Goal: Download file/media

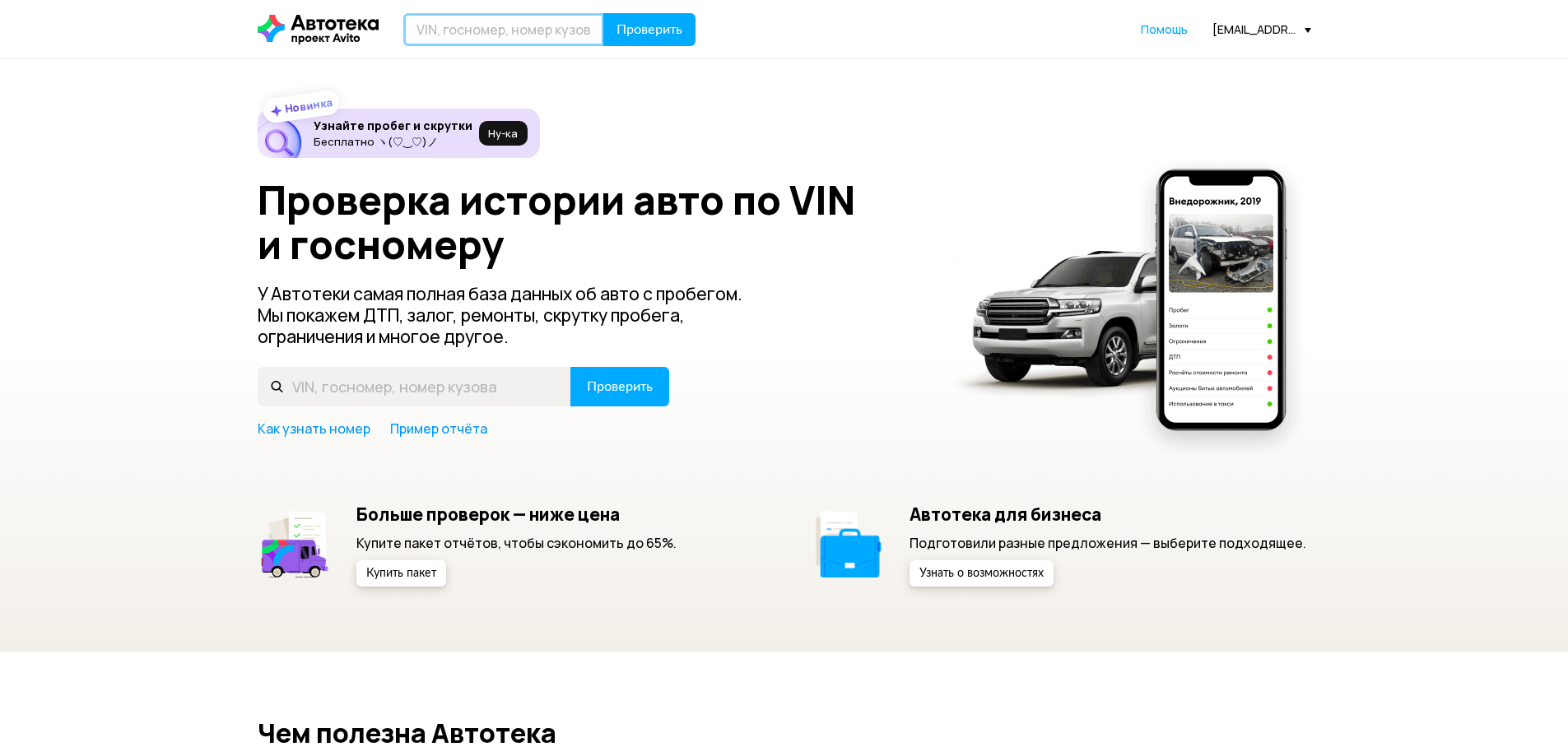
click at [531, 27] on input "text" at bounding box center [503, 30] width 201 height 33
drag, startPoint x: 510, startPoint y: 33, endPoint x: 446, endPoint y: 18, distance: 65.7
click at [510, 33] on input "text" at bounding box center [503, 30] width 201 height 33
click at [528, 22] on input "text" at bounding box center [503, 30] width 201 height 33
type input "С794КТ198"
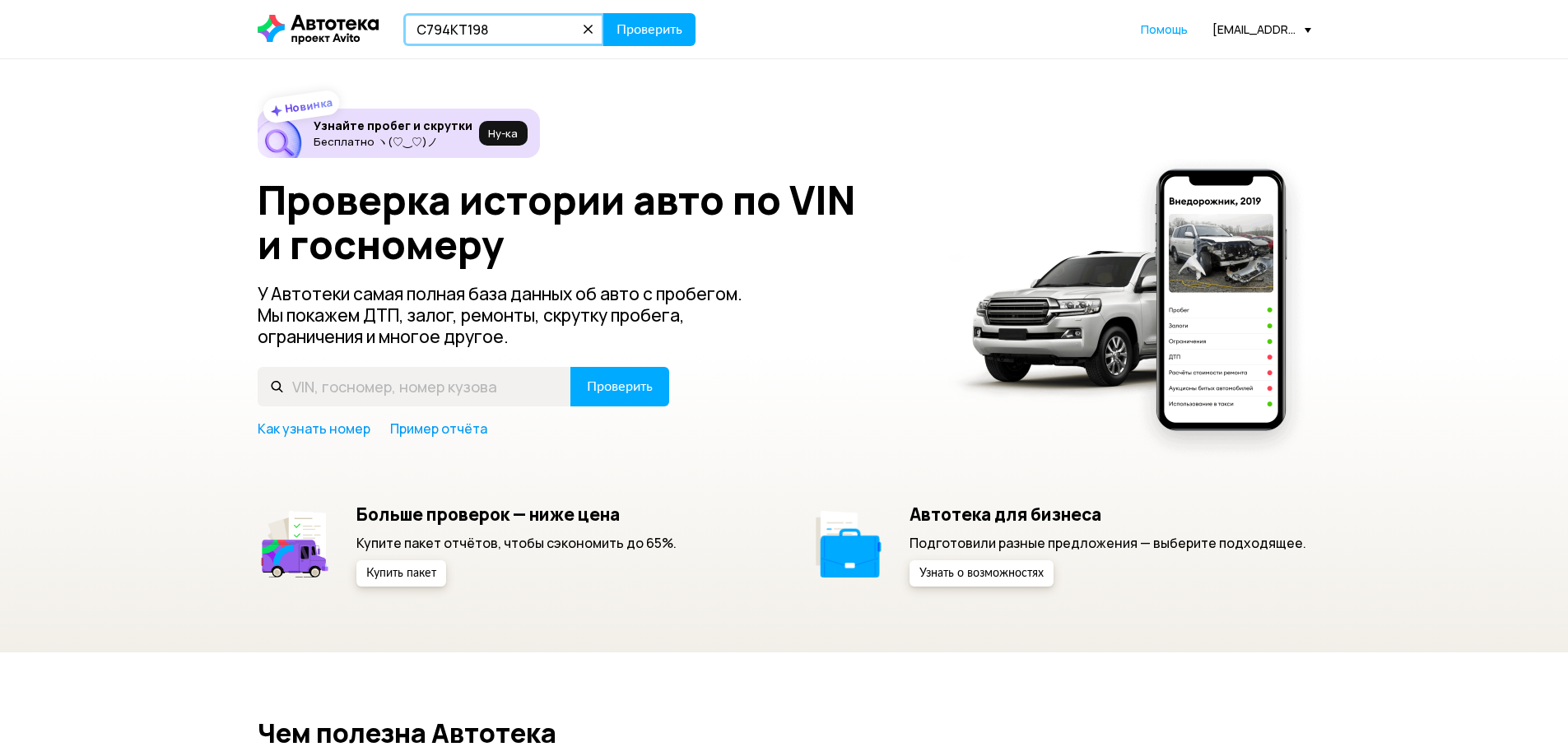
click at [603, 13] on button "Проверить" at bounding box center [649, 30] width 92 height 33
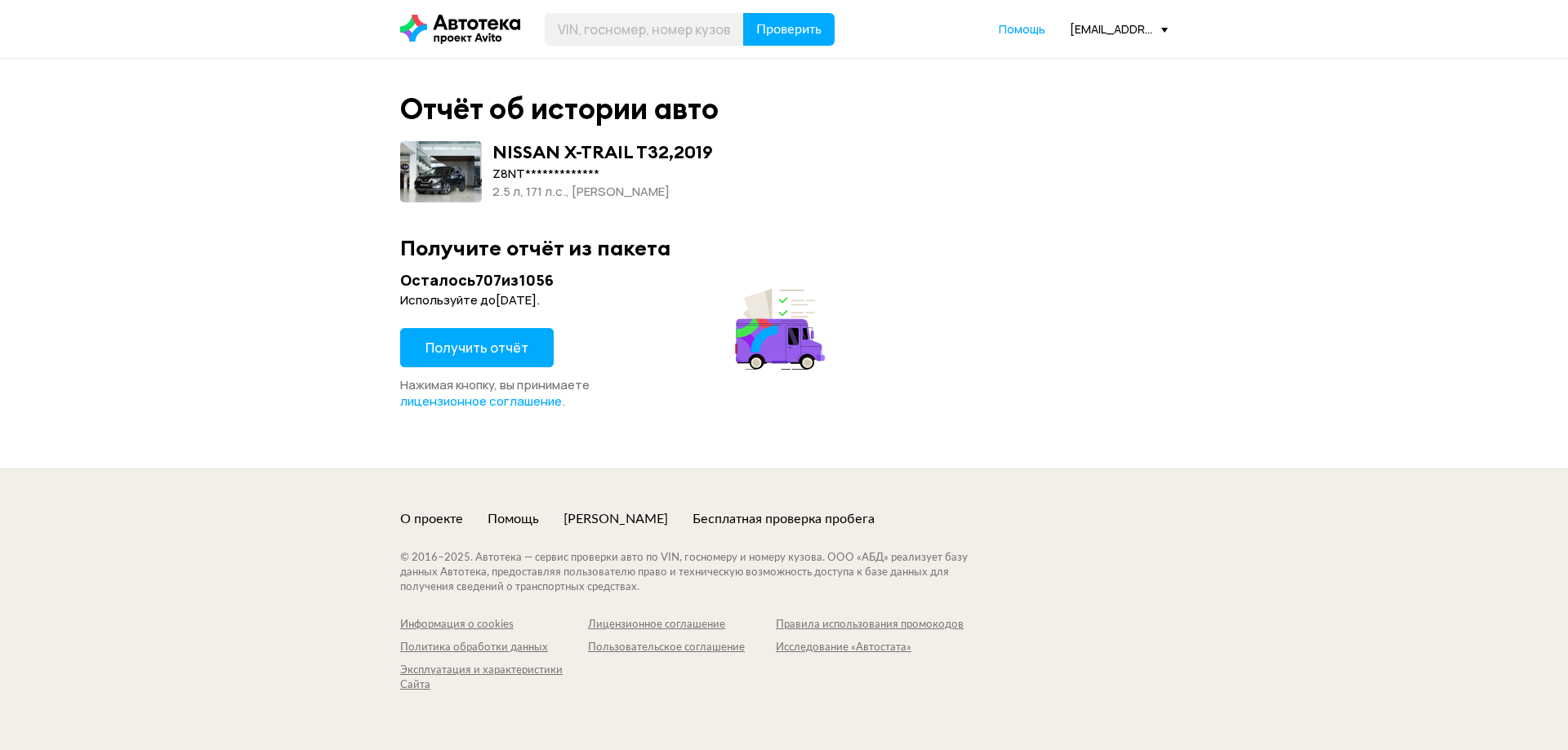
click at [519, 336] on button "Получить отчёт" at bounding box center [476, 347] width 154 height 39
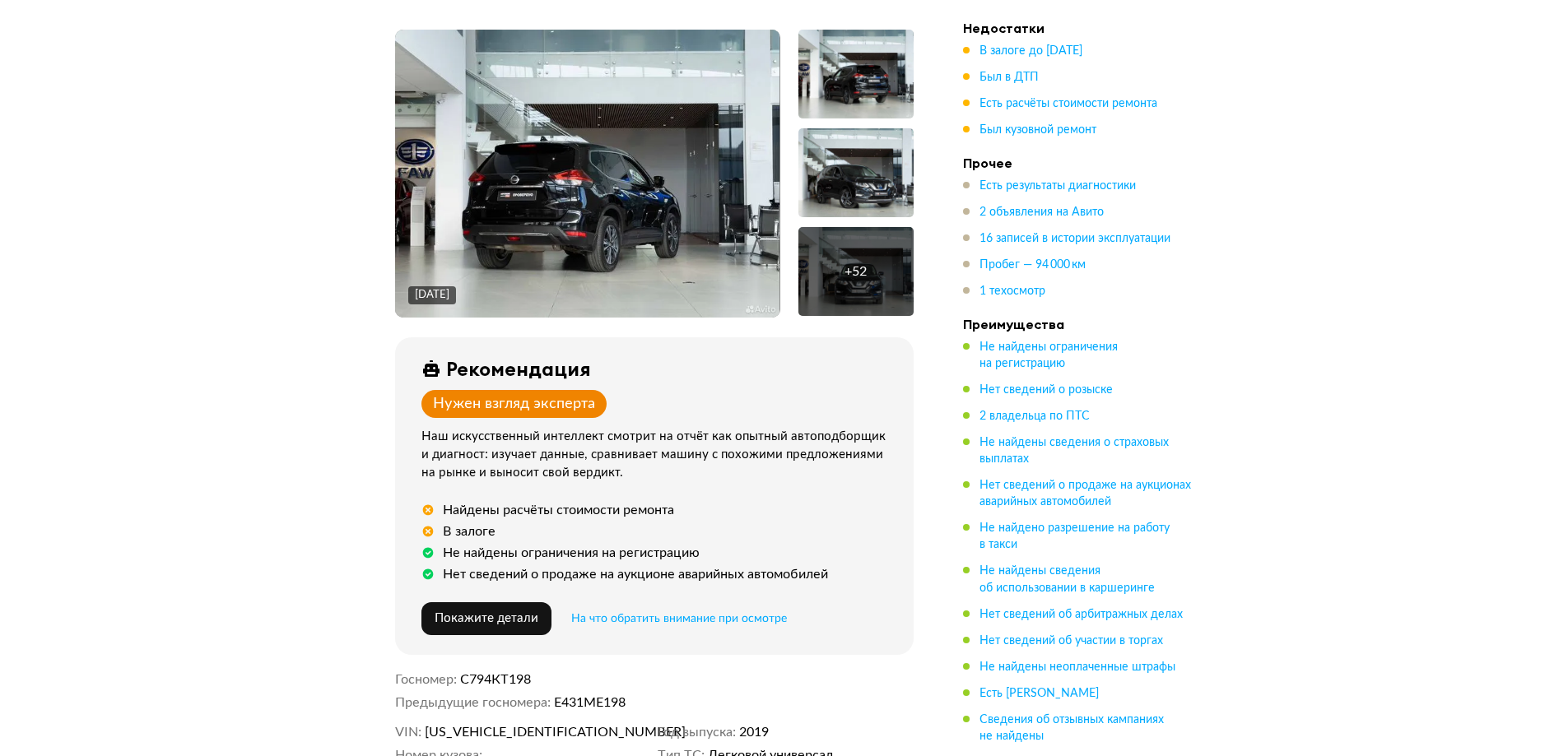
scroll to position [164, 0]
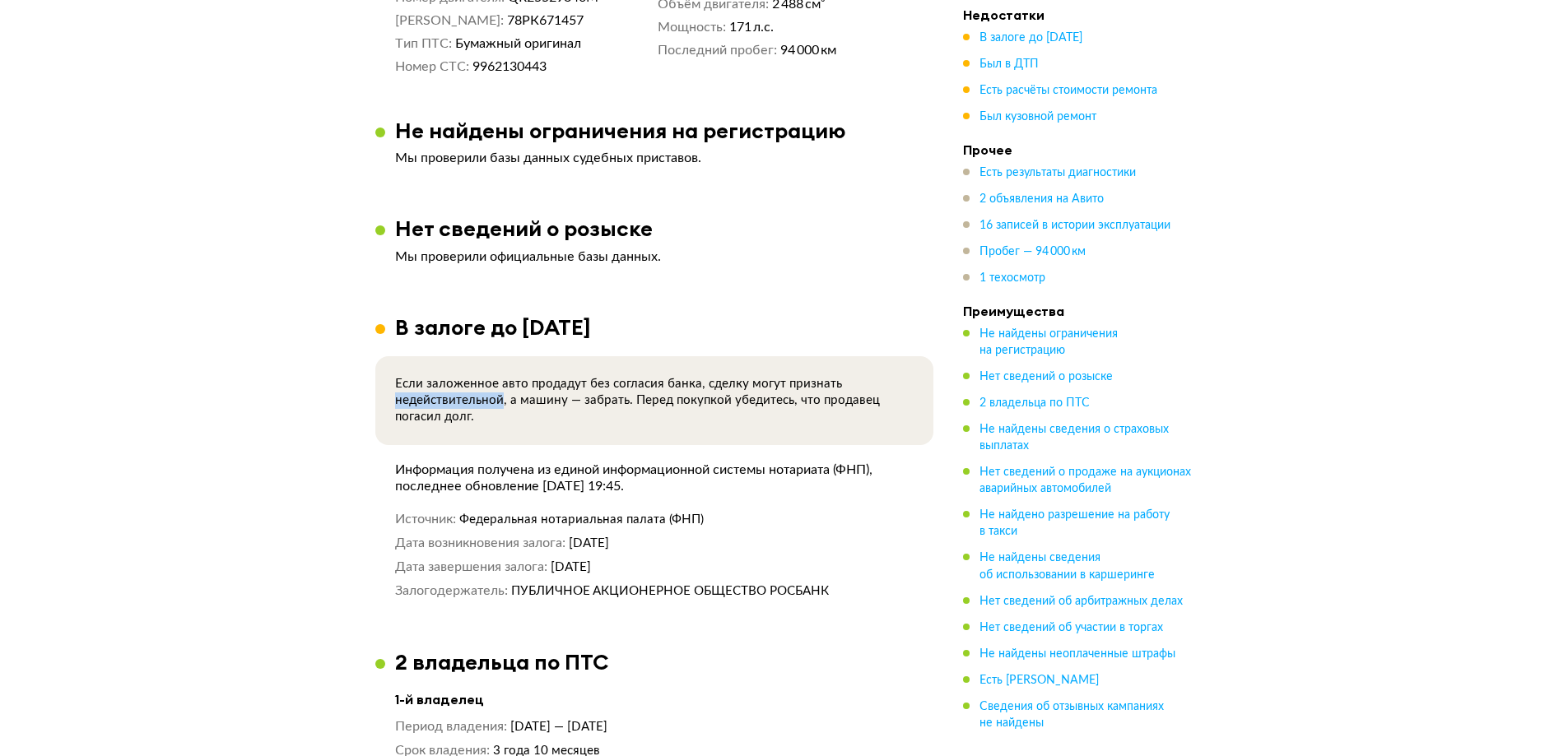
scroll to position [988, 0]
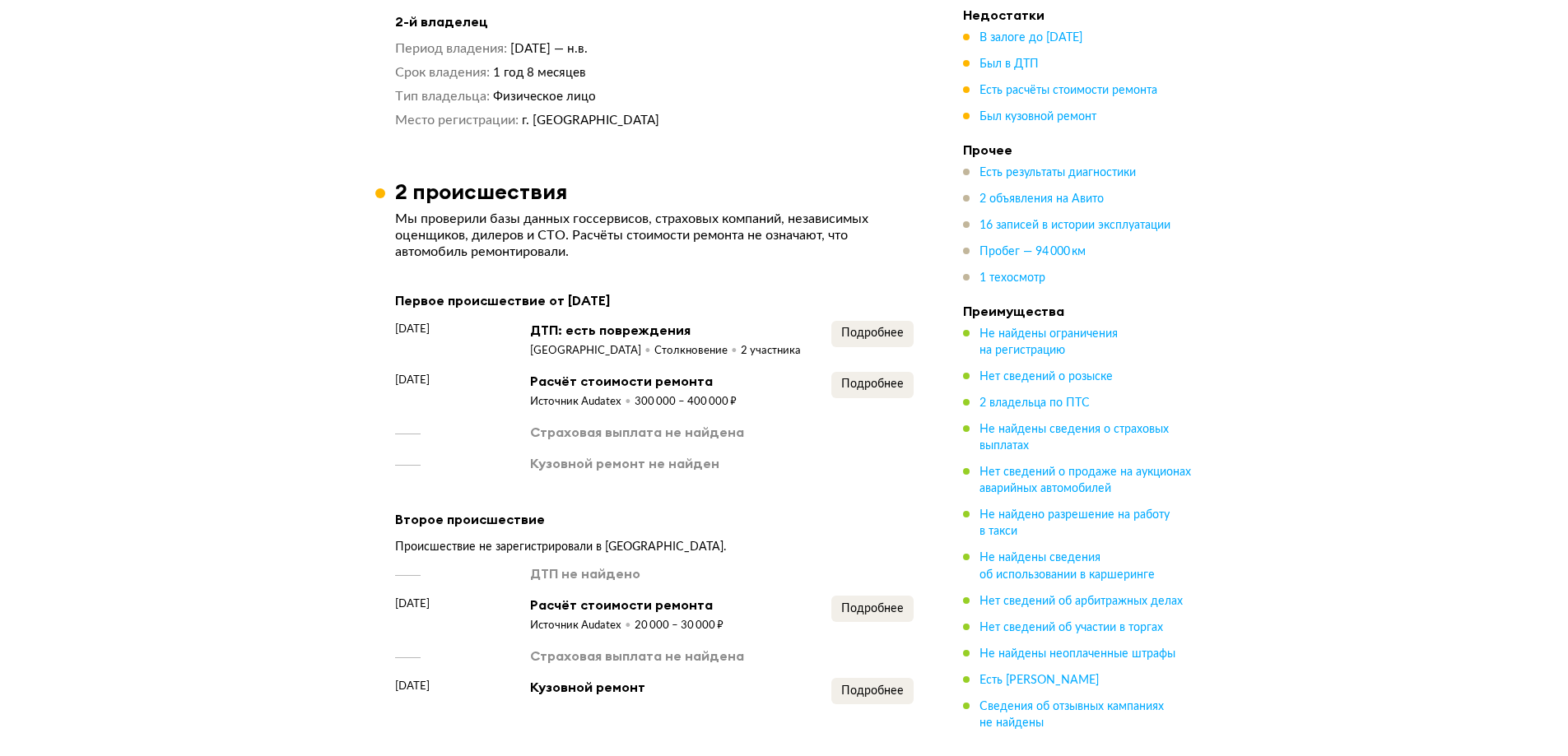
scroll to position [1810, 0]
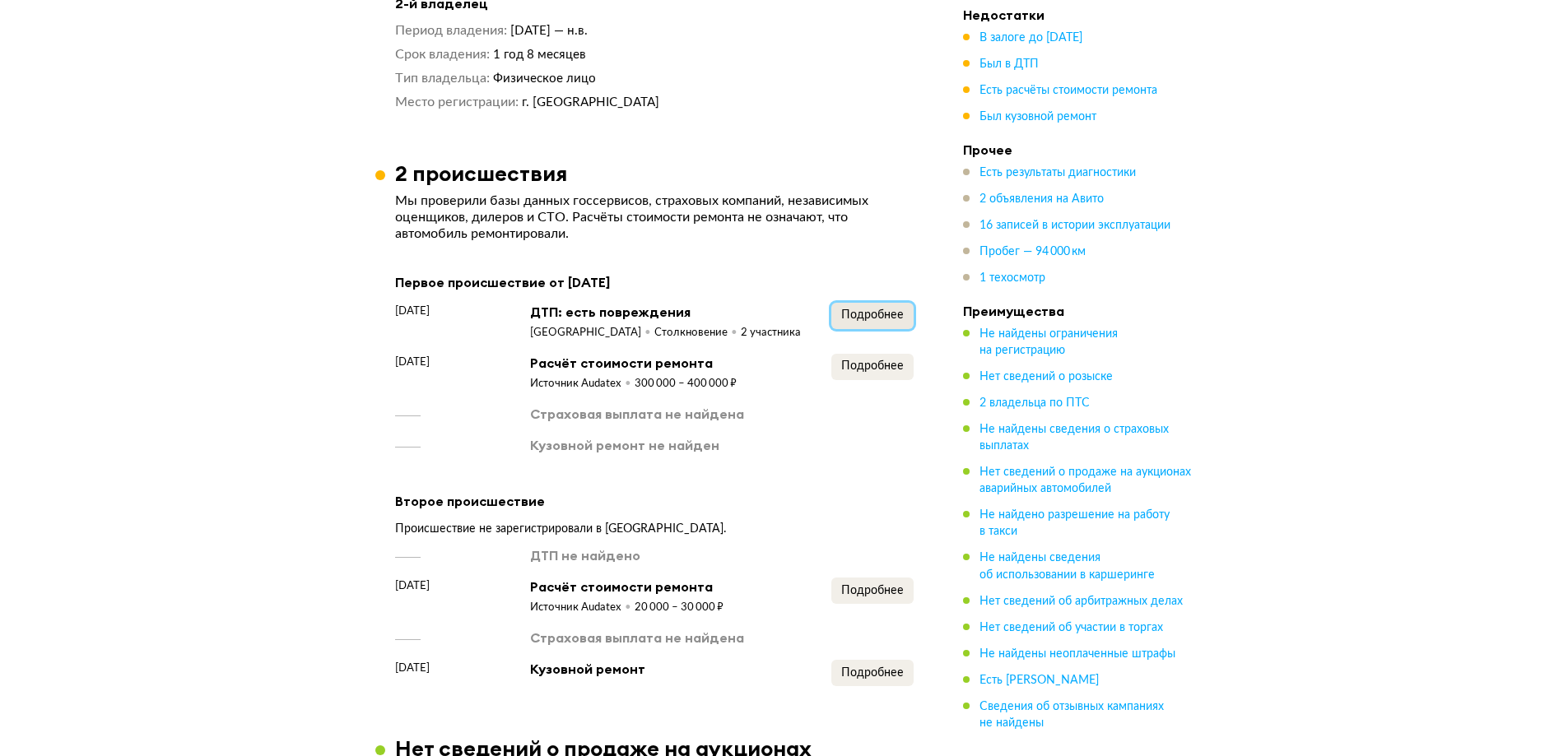
click at [888, 302] on button "Подробнее" at bounding box center [872, 316] width 82 height 26
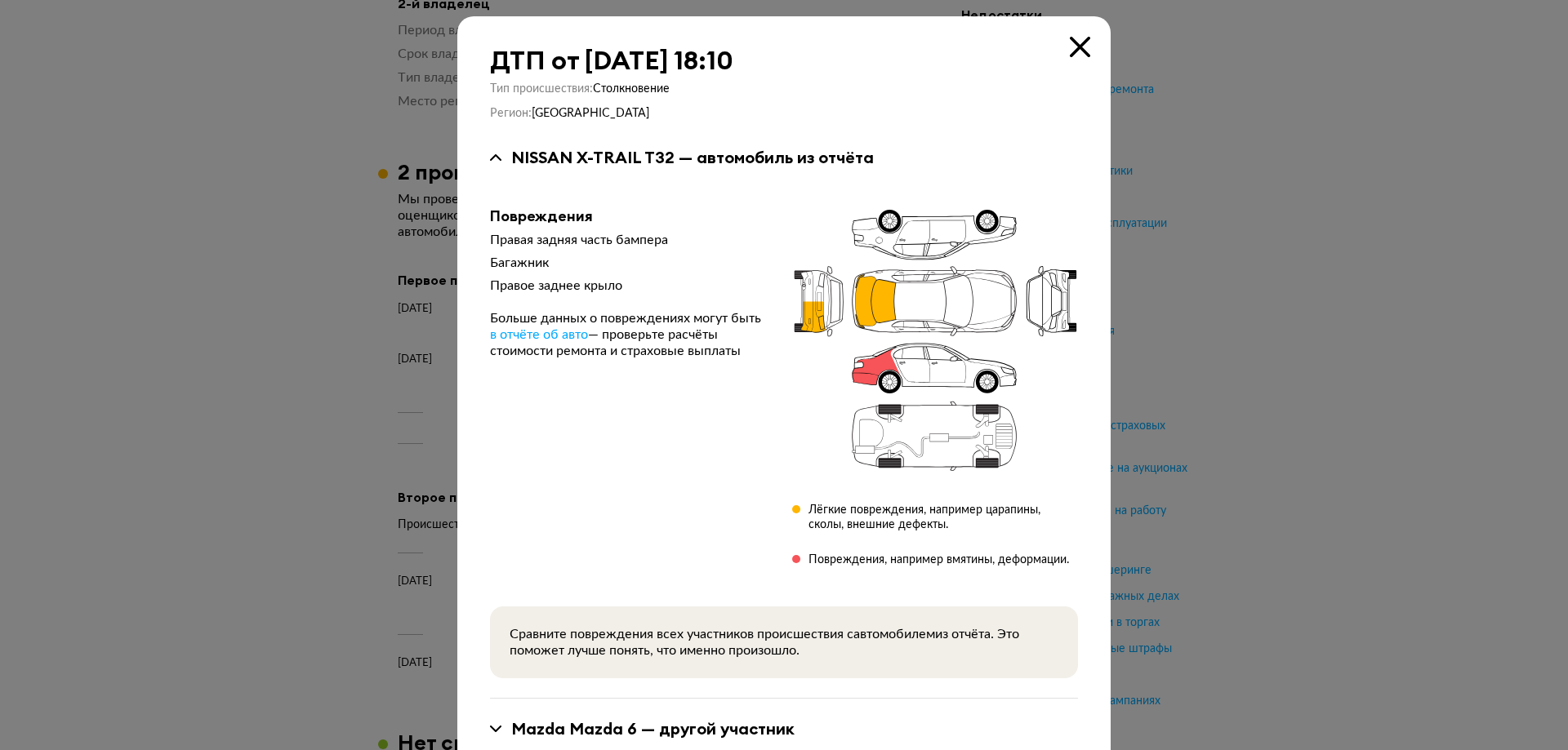
click at [274, 290] on div at bounding box center [784, 375] width 1568 height 750
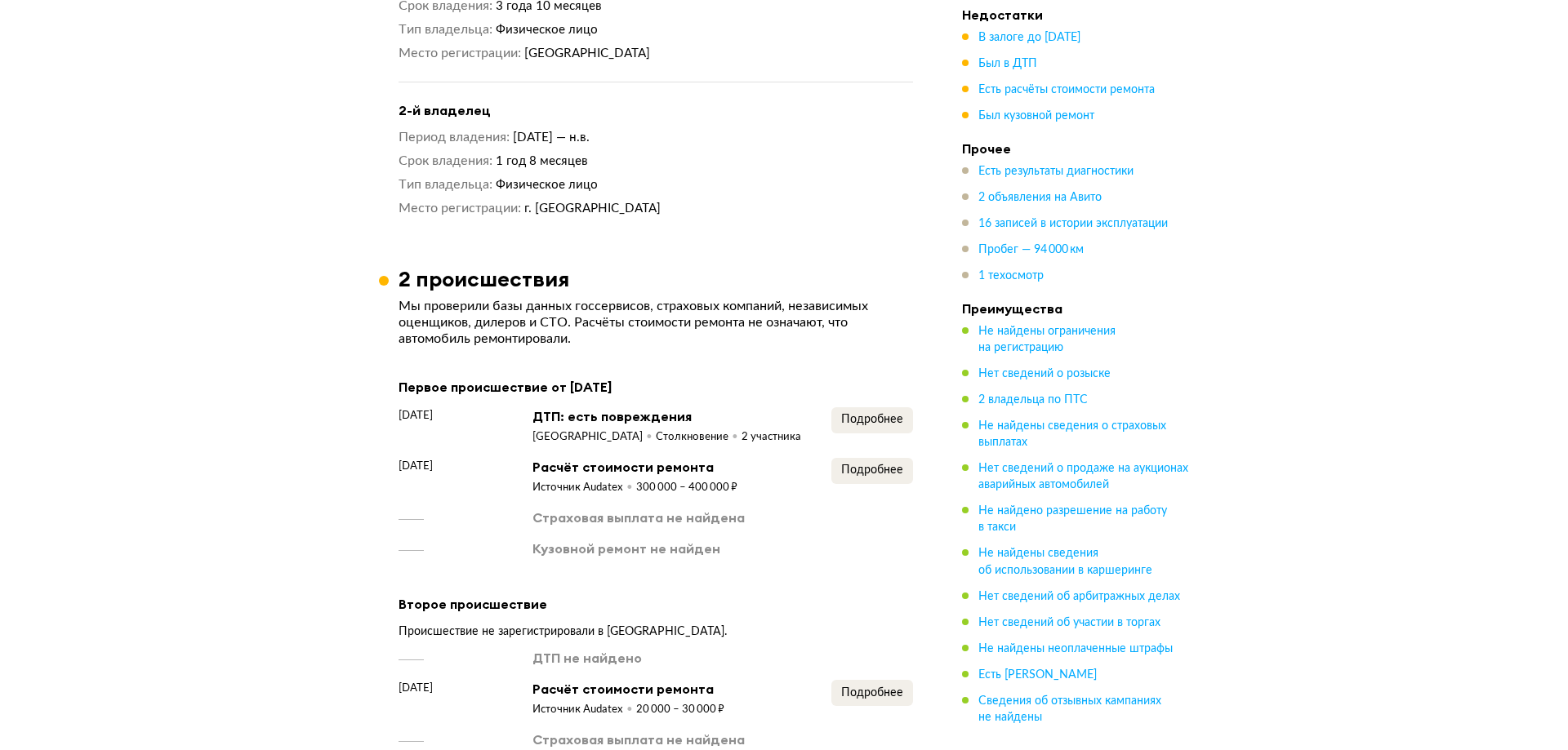
scroll to position [1714, 0]
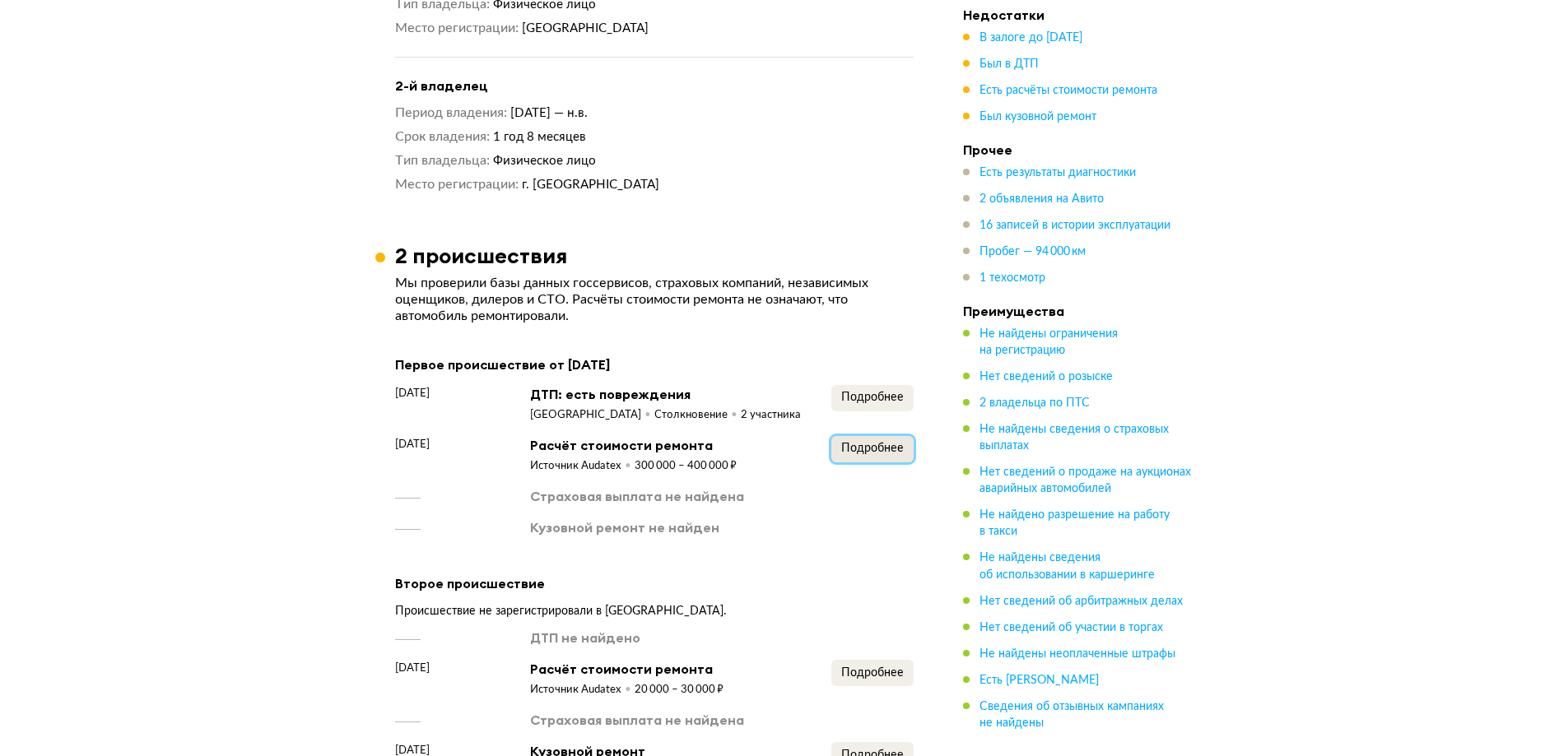
click at [880, 443] on span "Подробнее" at bounding box center [872, 448] width 63 height 11
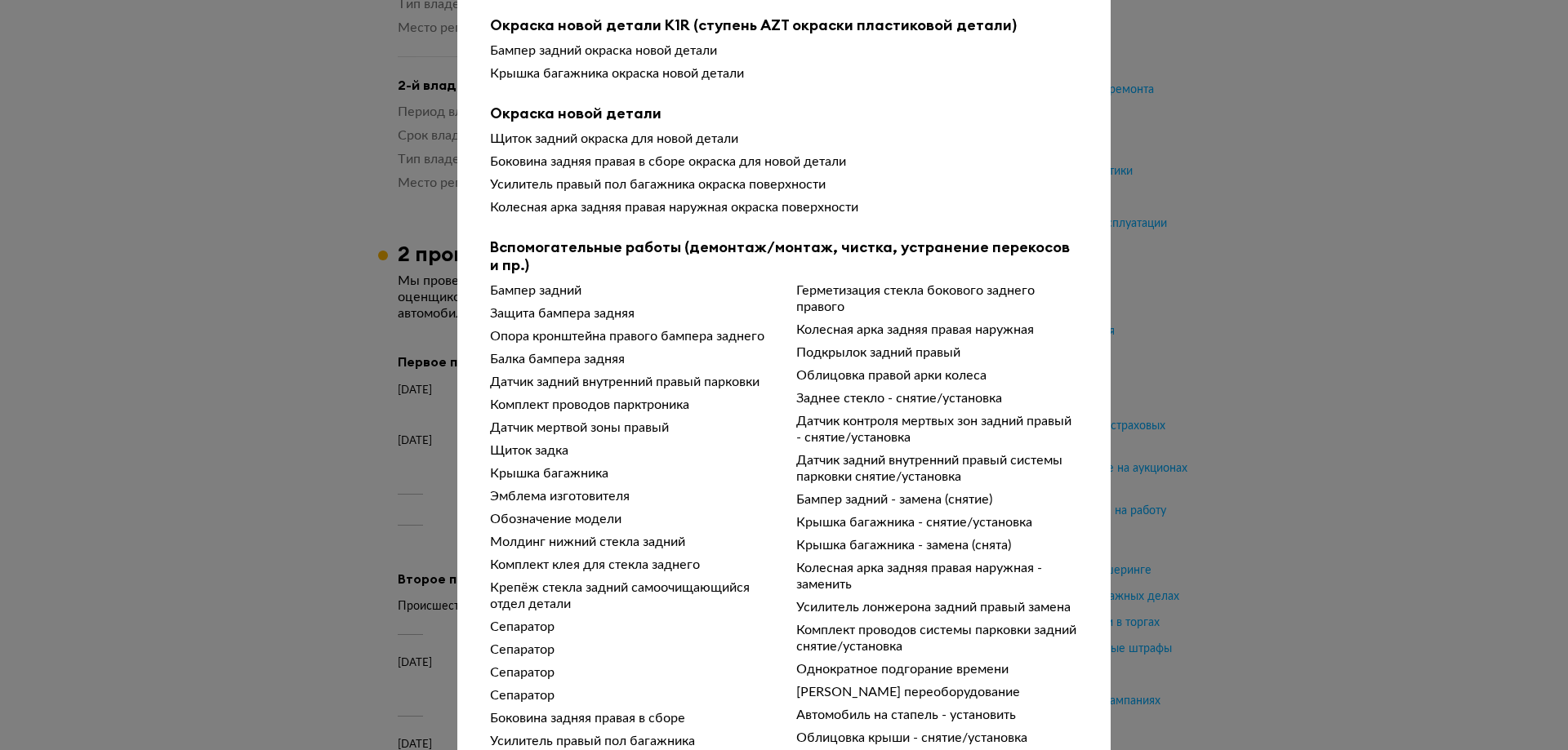
scroll to position [374, 0]
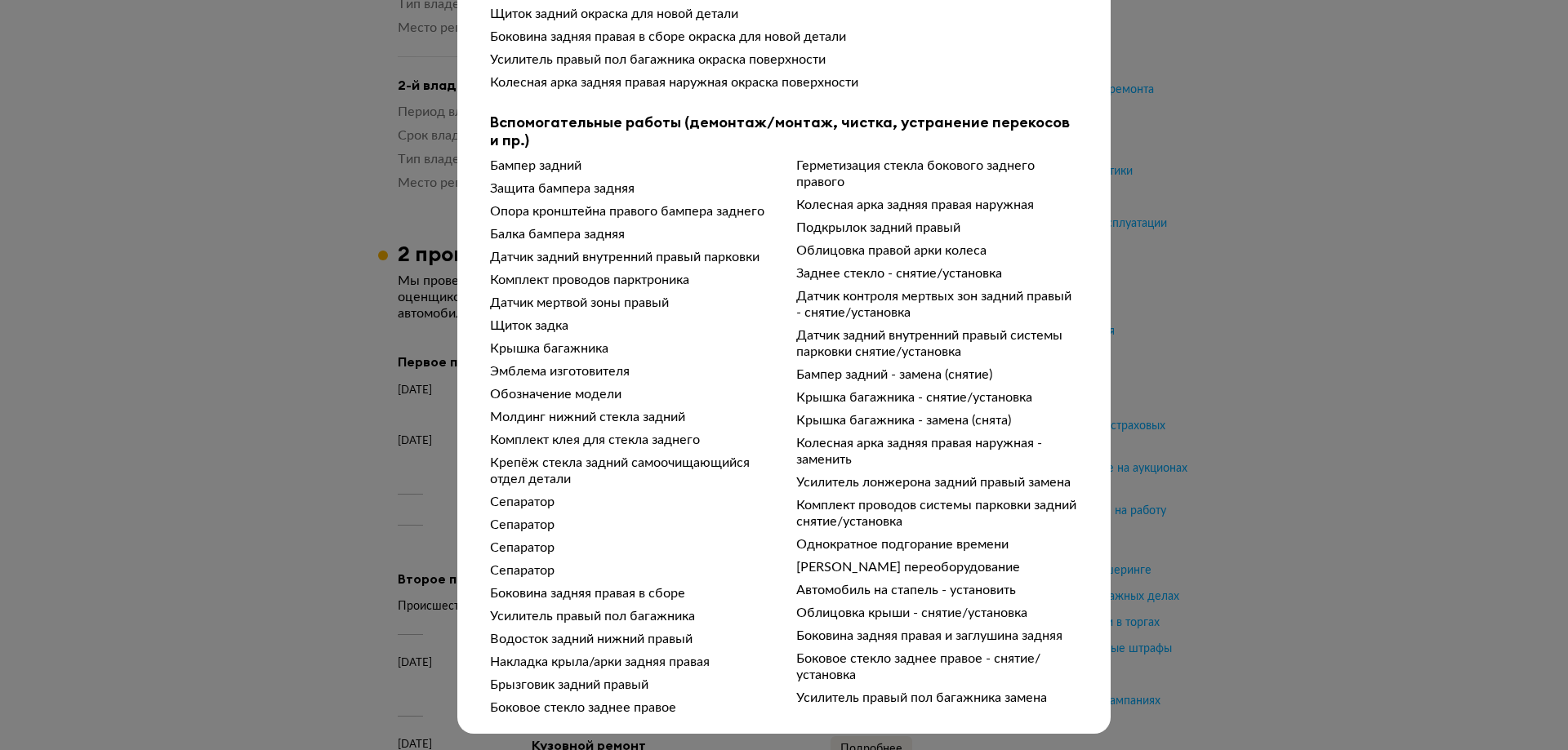
click at [293, 459] on div "Подробности расчёта Чтобы вам было проще разобраться в данных от СТО, мы обрабо…" at bounding box center [784, 375] width 1568 height 750
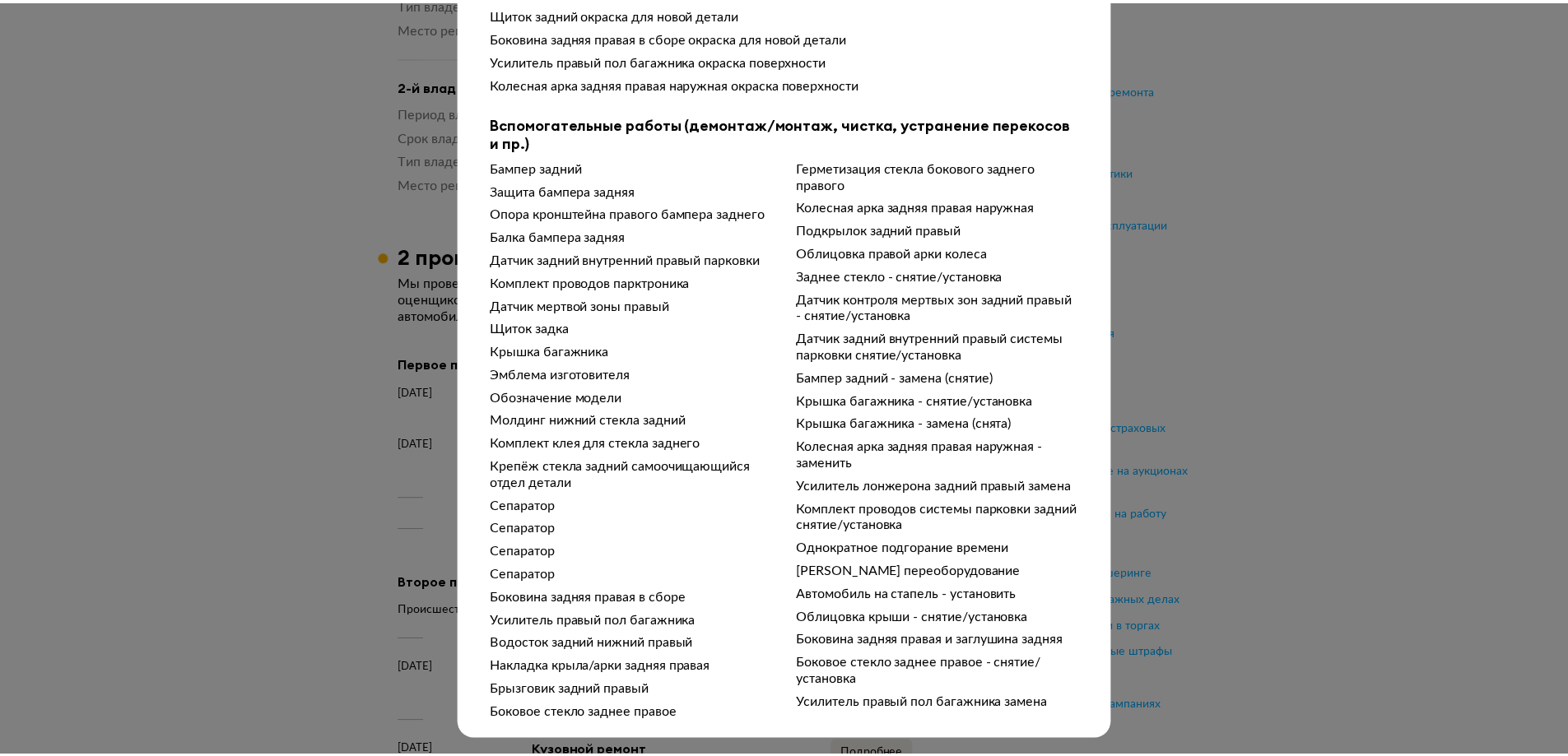
scroll to position [0, 0]
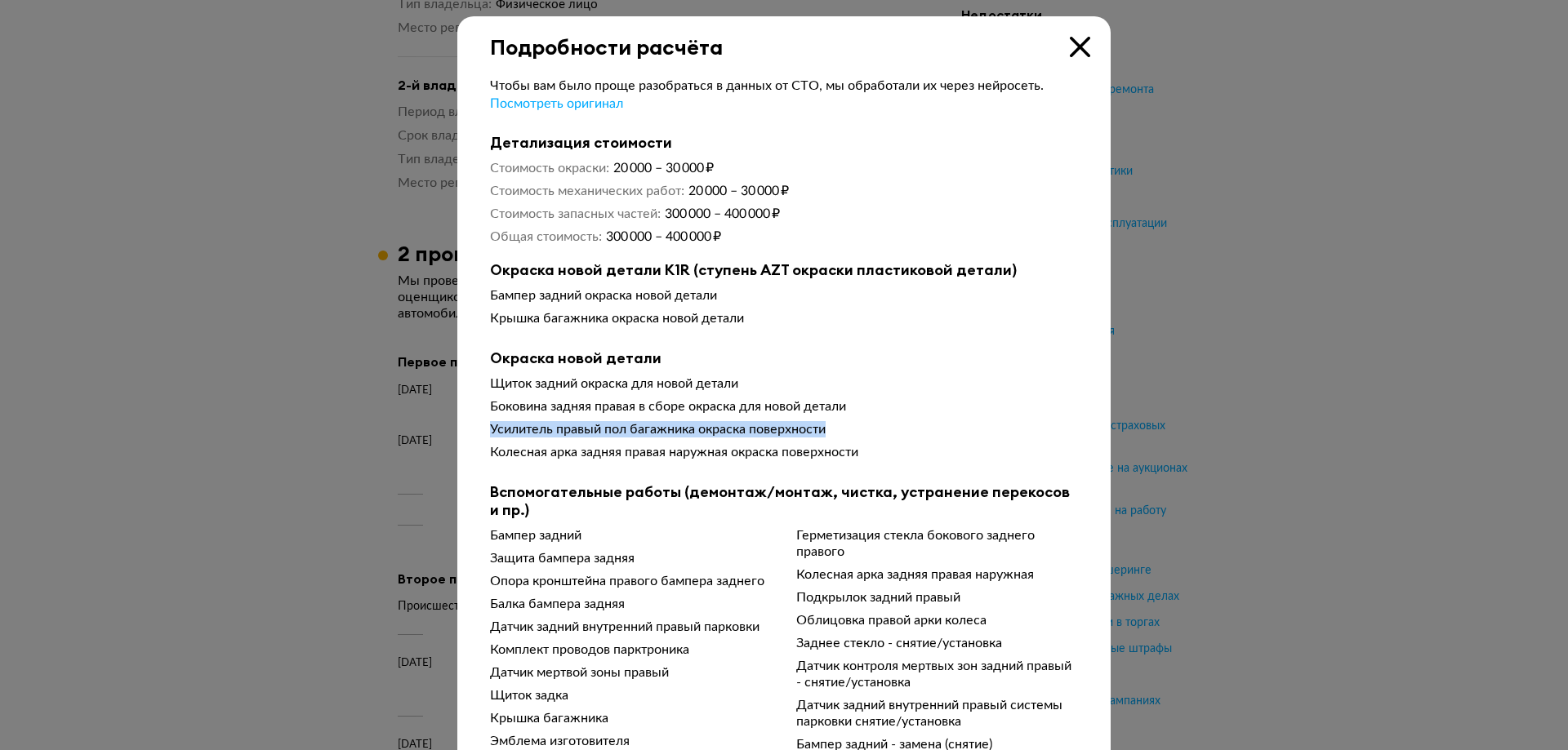
drag, startPoint x: 480, startPoint y: 427, endPoint x: 936, endPoint y: 437, distance: 456.1
click at [936, 437] on div "Чтобы вам было проще разобраться в данных от СТО, мы обработали их через нейрос…" at bounding box center [783, 573] width 653 height 1027
click at [317, 438] on div at bounding box center [784, 375] width 1568 height 750
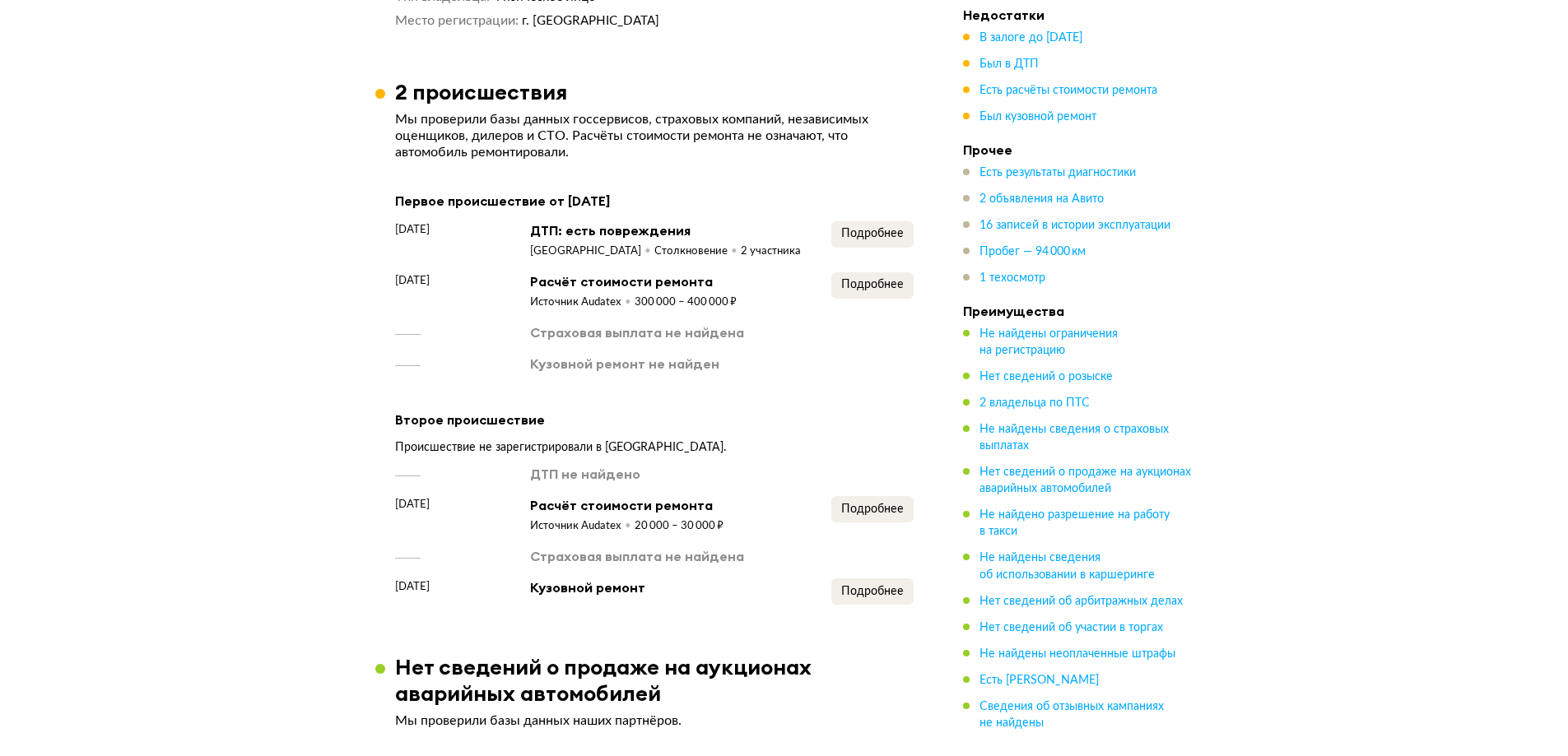
scroll to position [1893, 0]
click at [857, 503] on span "Подробнее" at bounding box center [872, 508] width 63 height 11
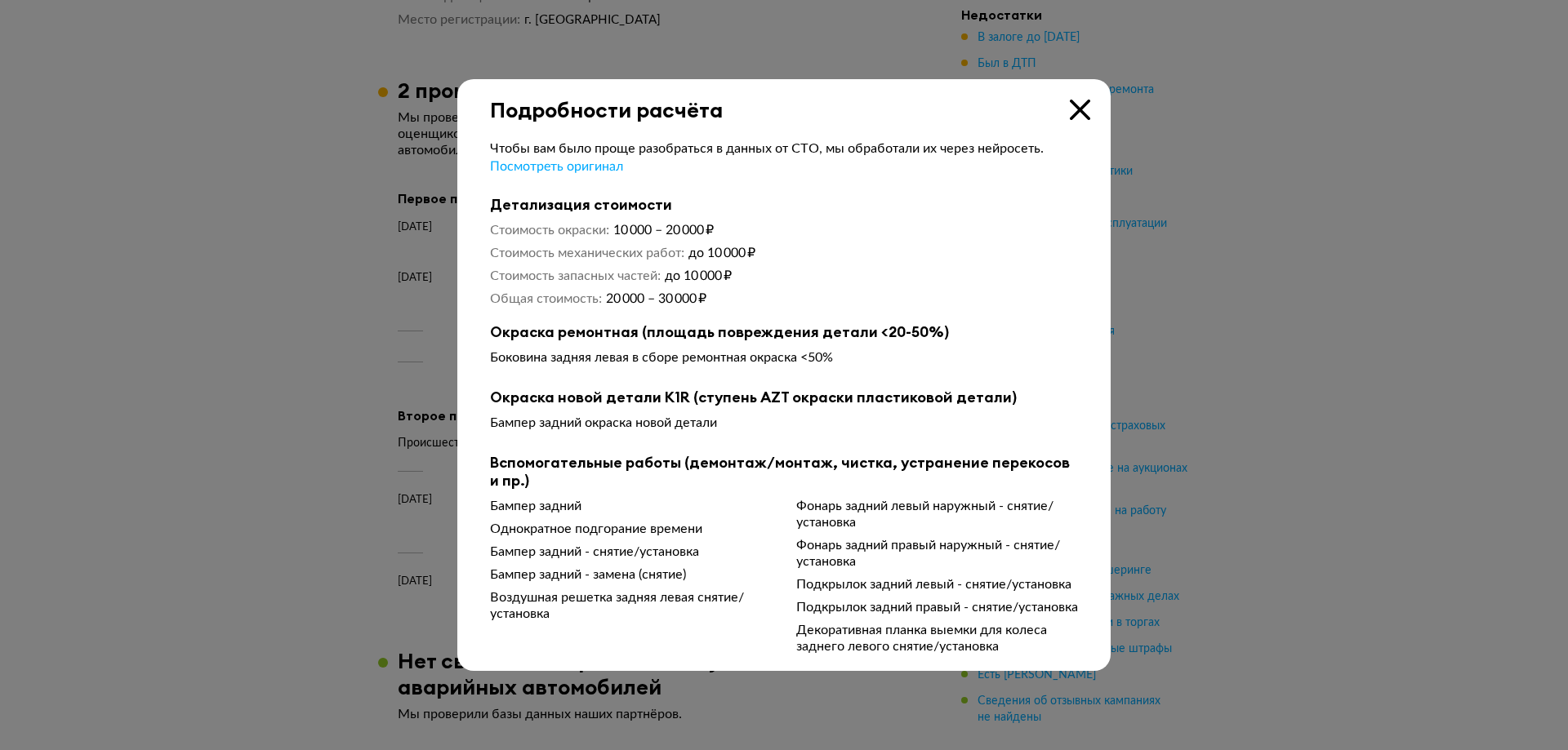
click at [338, 466] on div at bounding box center [784, 375] width 1568 height 750
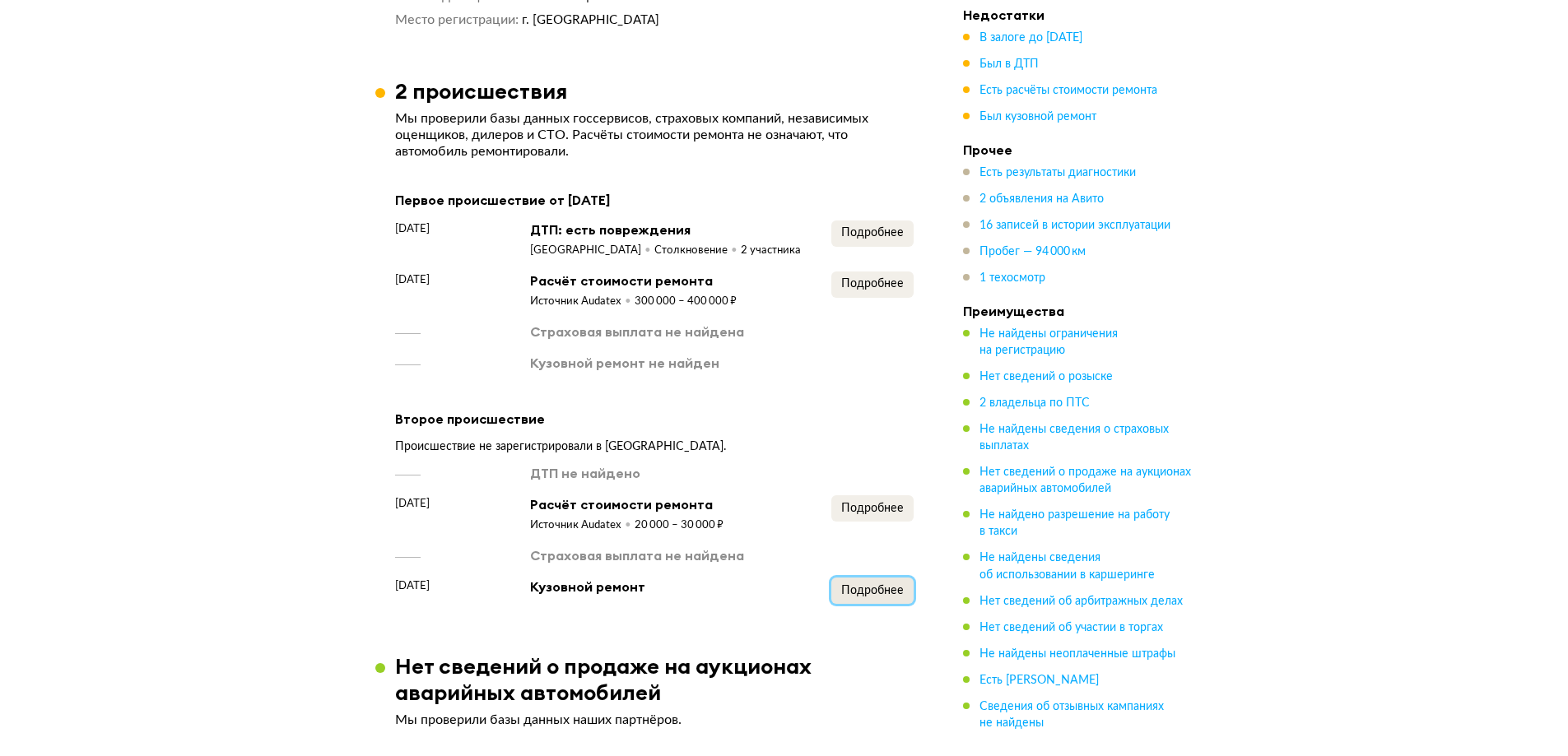
click at [865, 585] on span "Подробнее" at bounding box center [872, 590] width 63 height 11
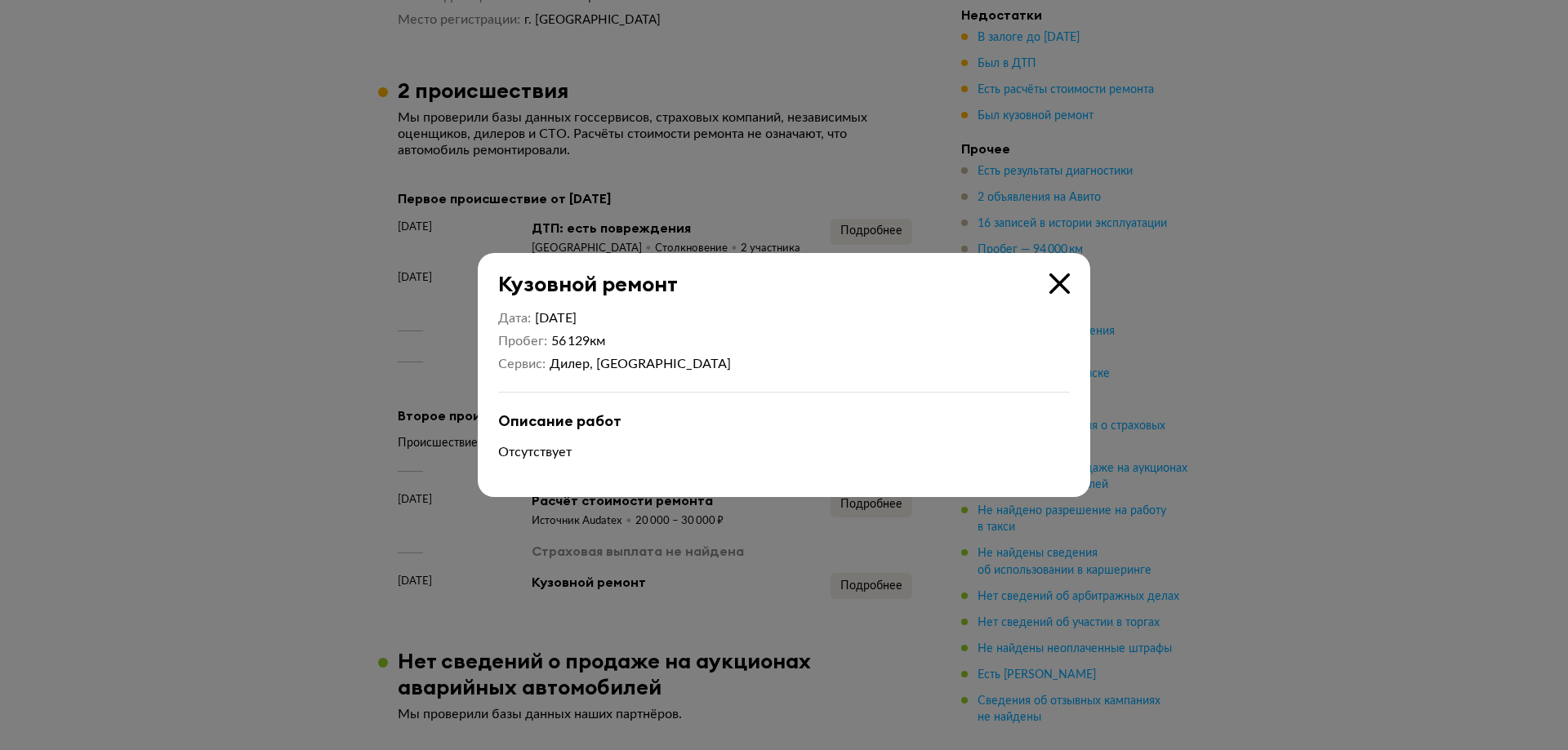
click at [297, 329] on div at bounding box center [784, 375] width 1568 height 750
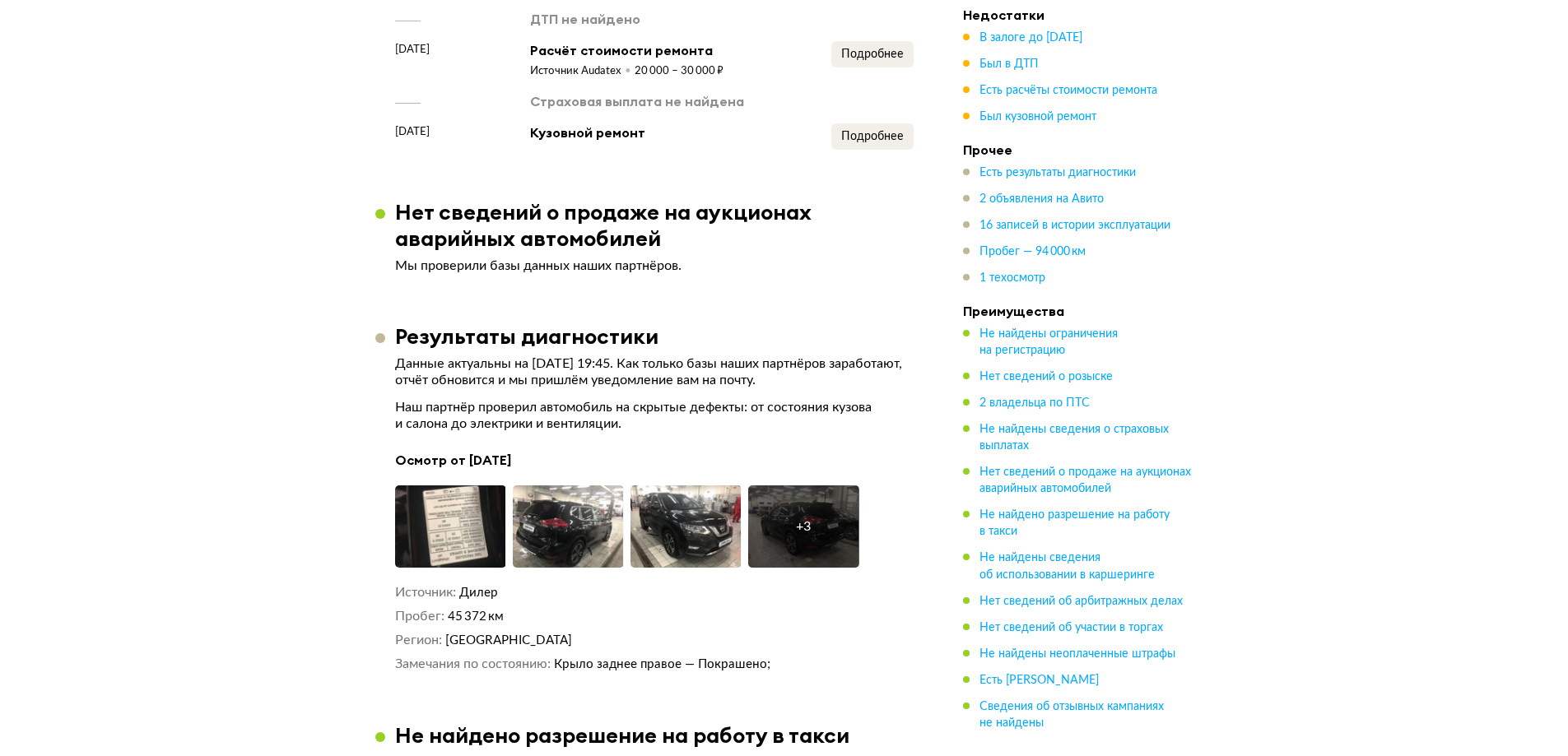
scroll to position [2386, 0]
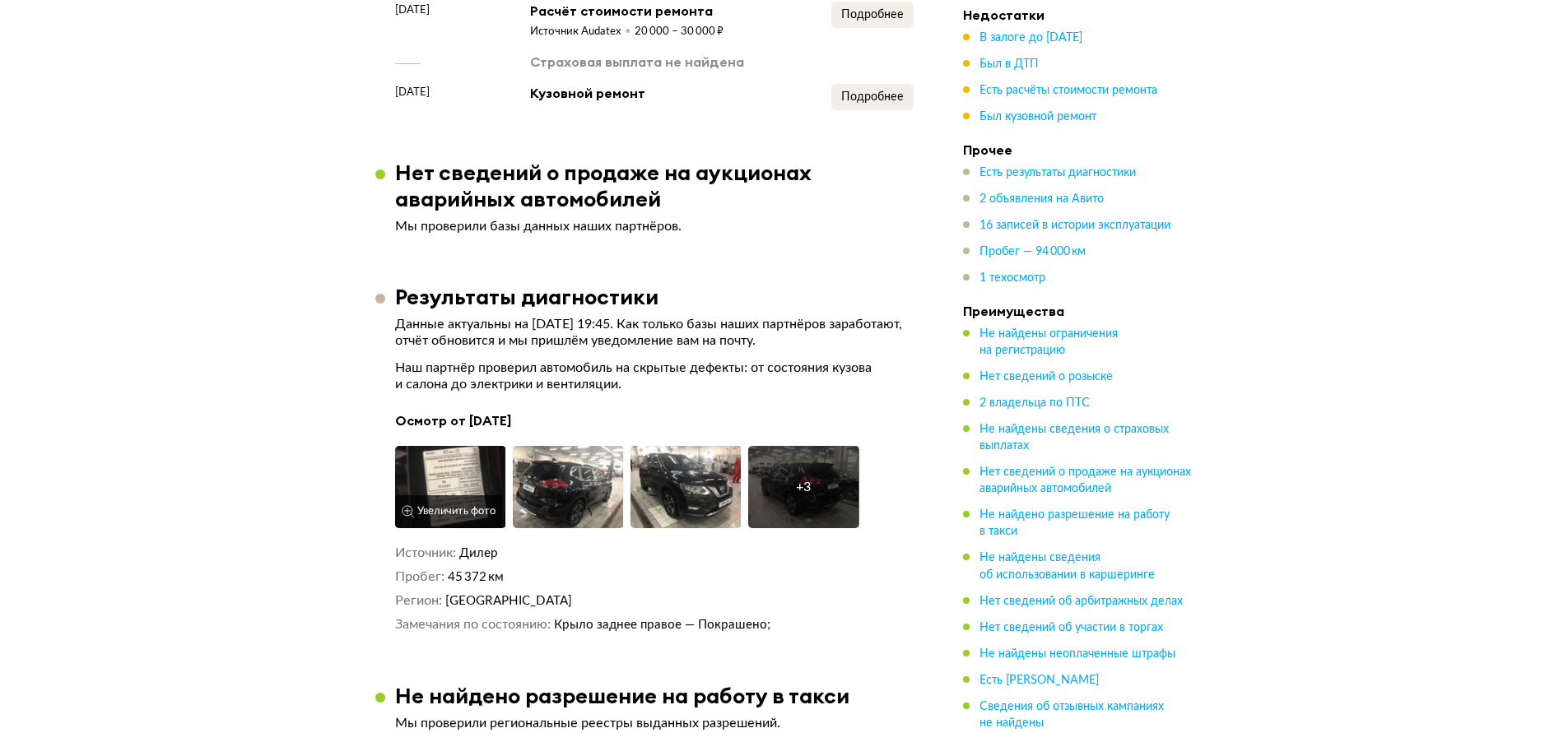
click at [417, 452] on img at bounding box center [450, 487] width 111 height 82
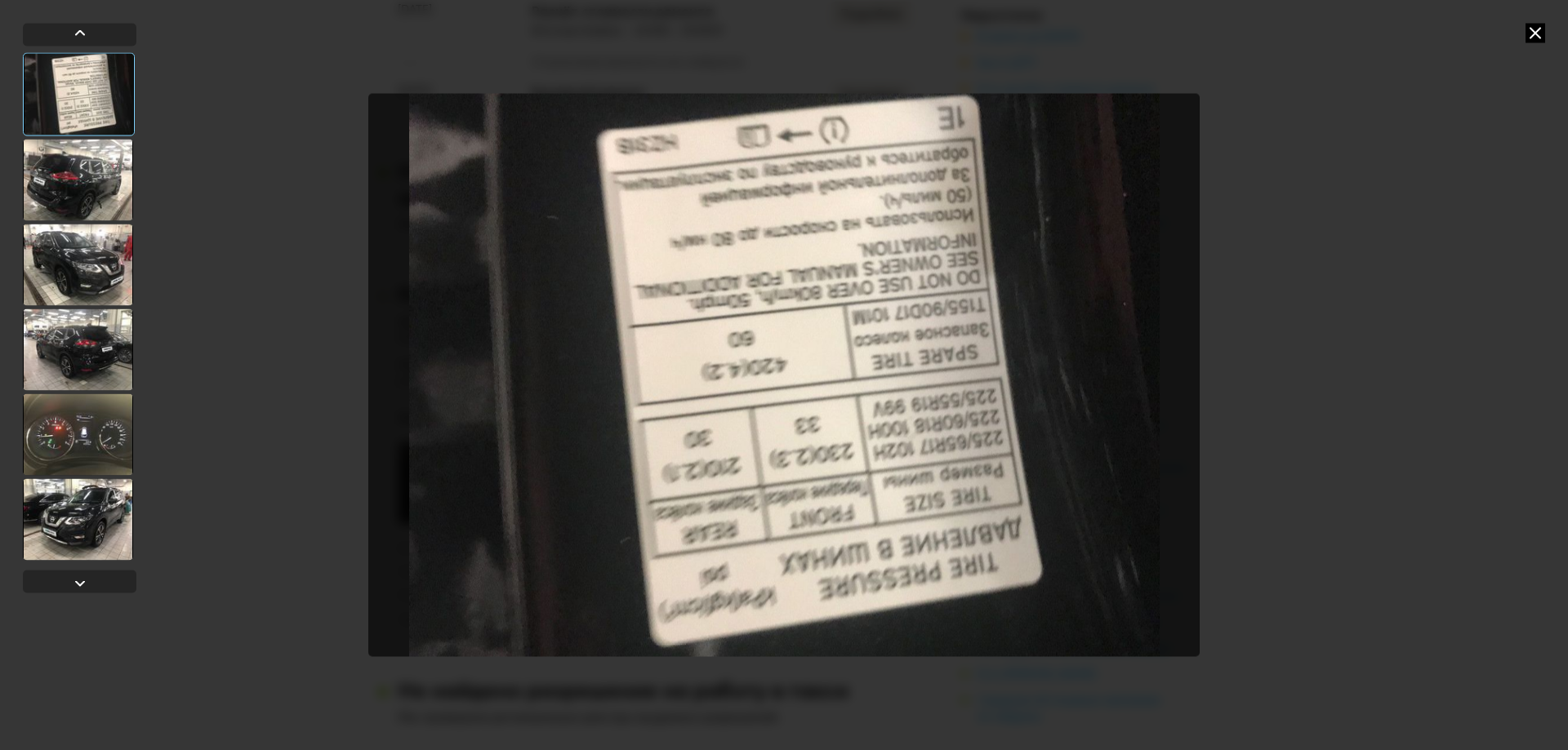
click at [1528, 32] on icon at bounding box center [1535, 32] width 20 height 20
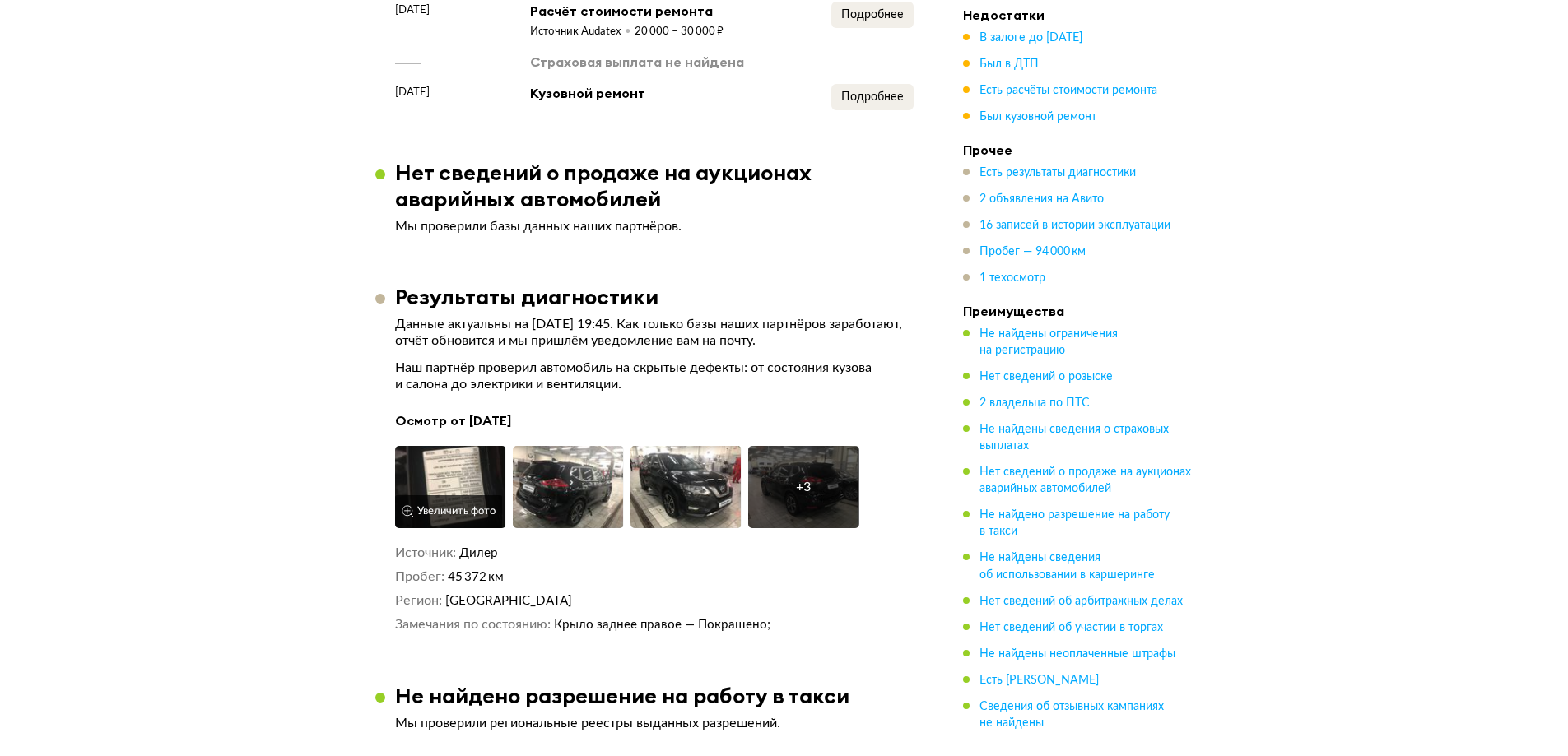
click at [477, 462] on img at bounding box center [450, 487] width 111 height 82
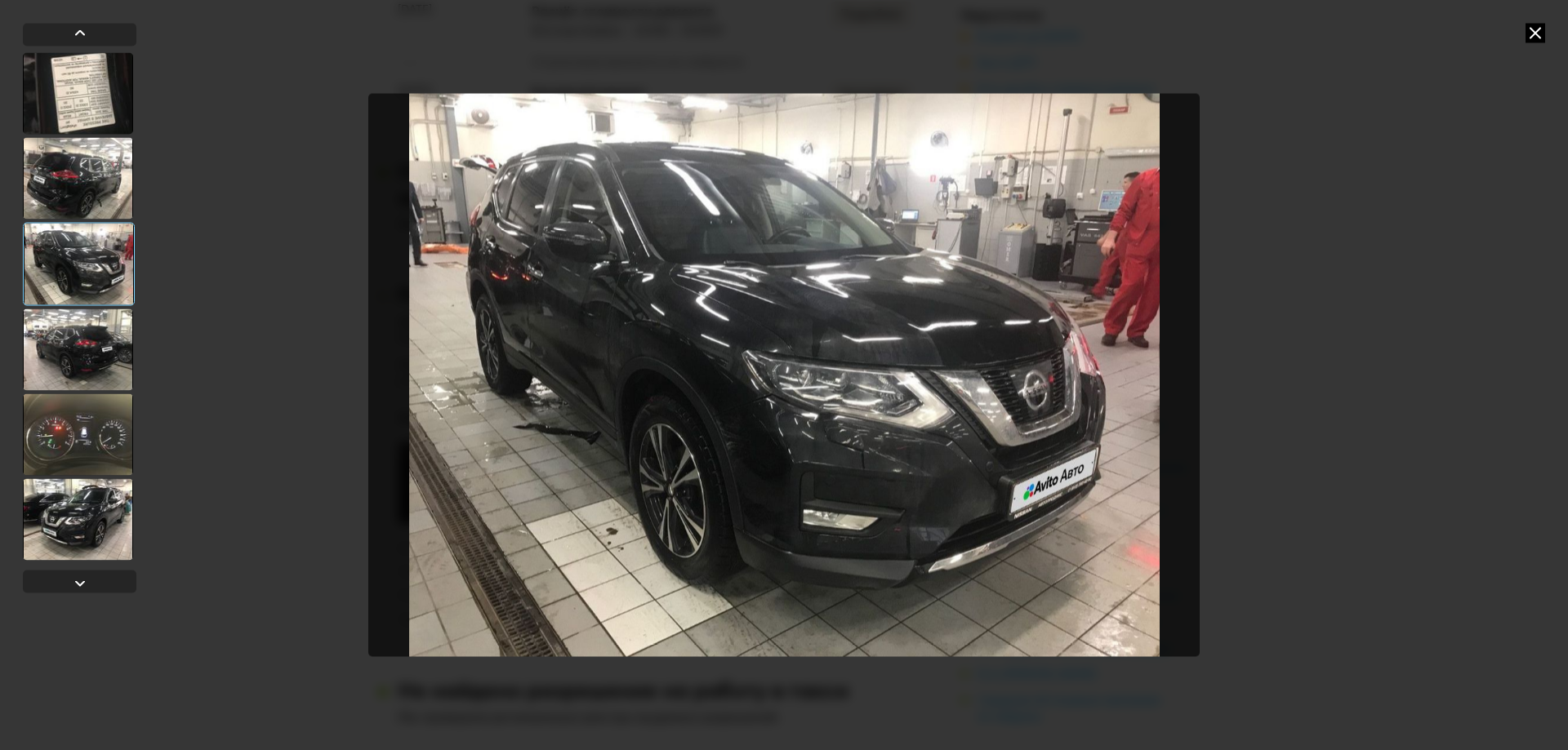
click at [1530, 31] on icon at bounding box center [1535, 32] width 20 height 20
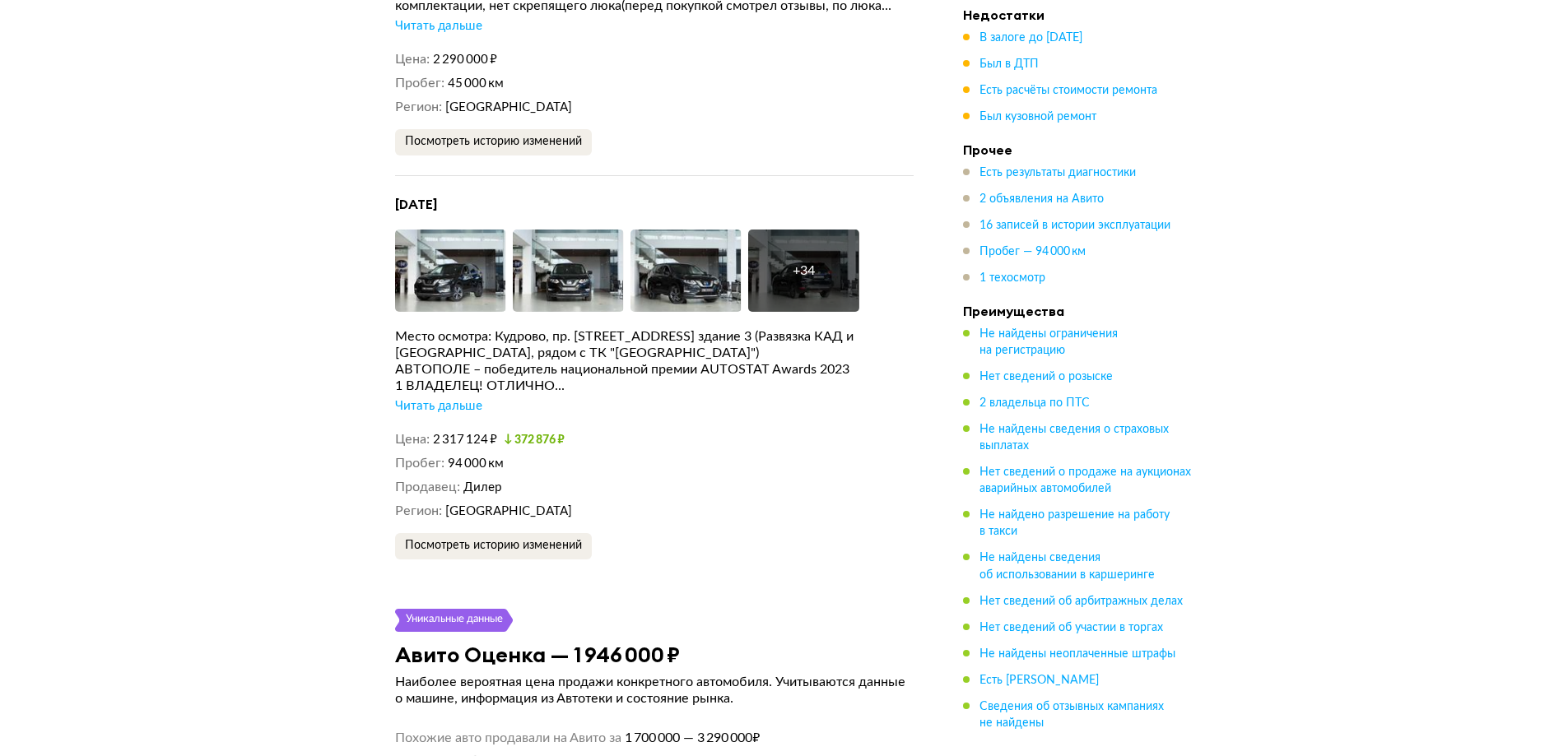
scroll to position [4033, 0]
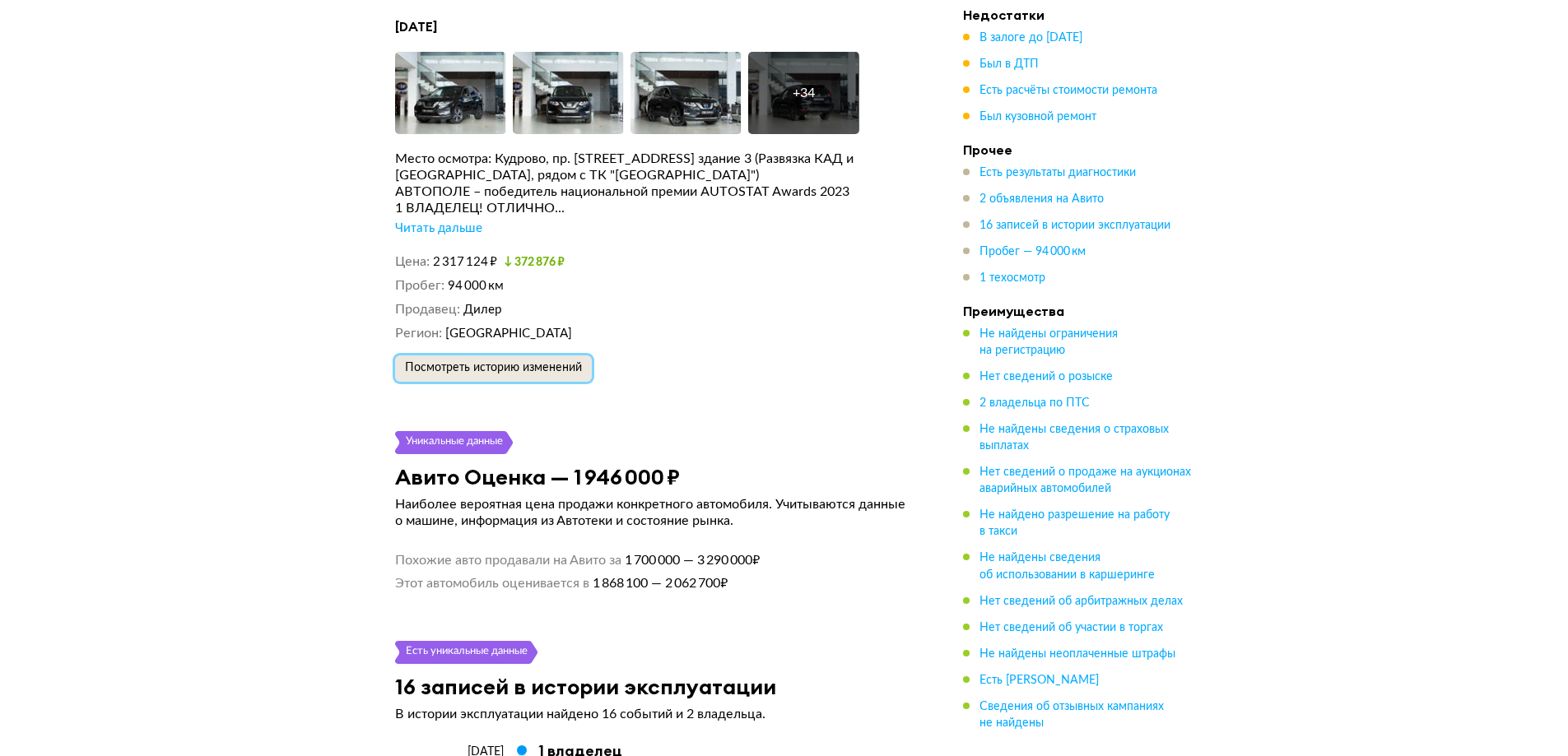
click at [480, 362] on span "Посмотреть историю изменений" at bounding box center [493, 367] width 177 height 11
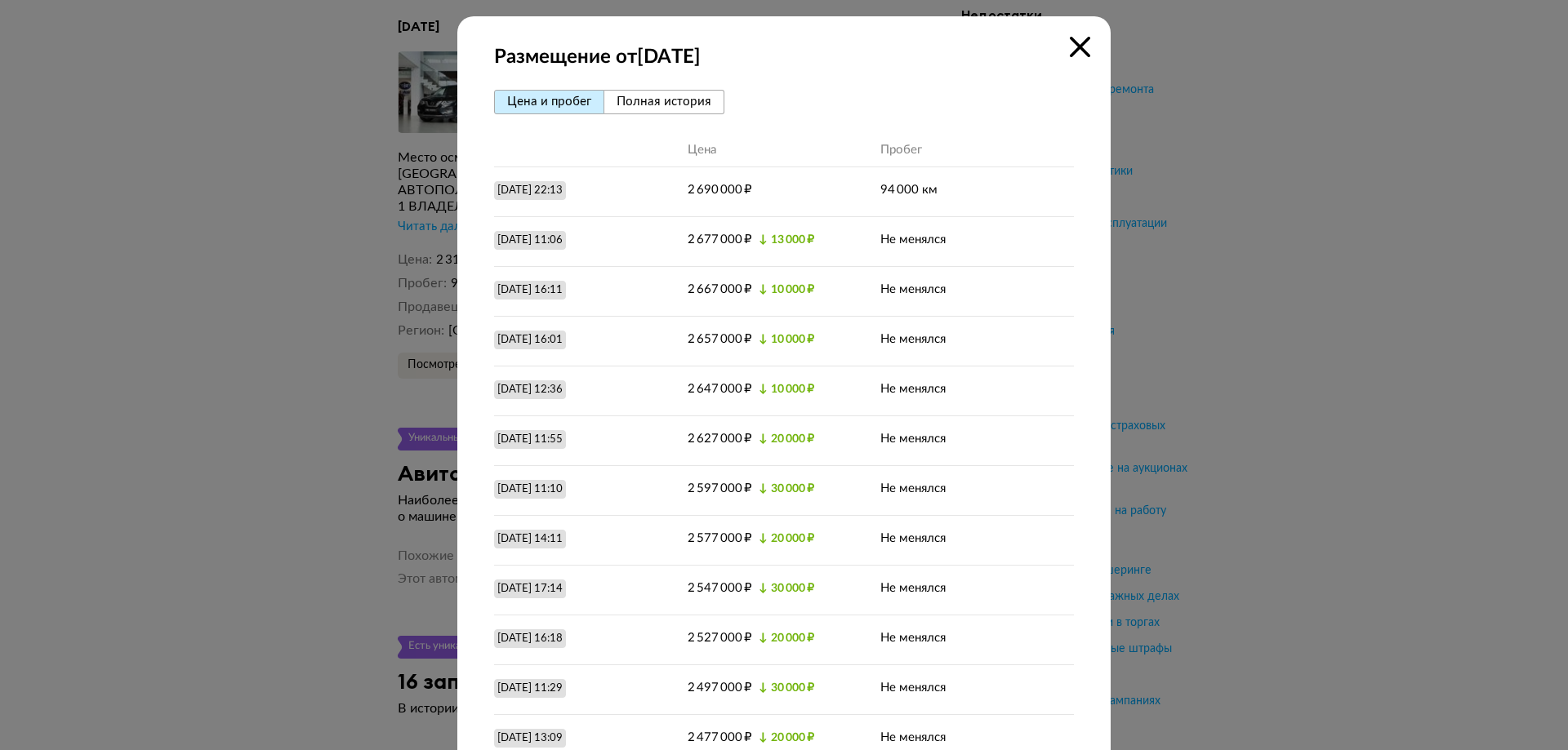
click at [316, 257] on div at bounding box center [784, 375] width 1568 height 750
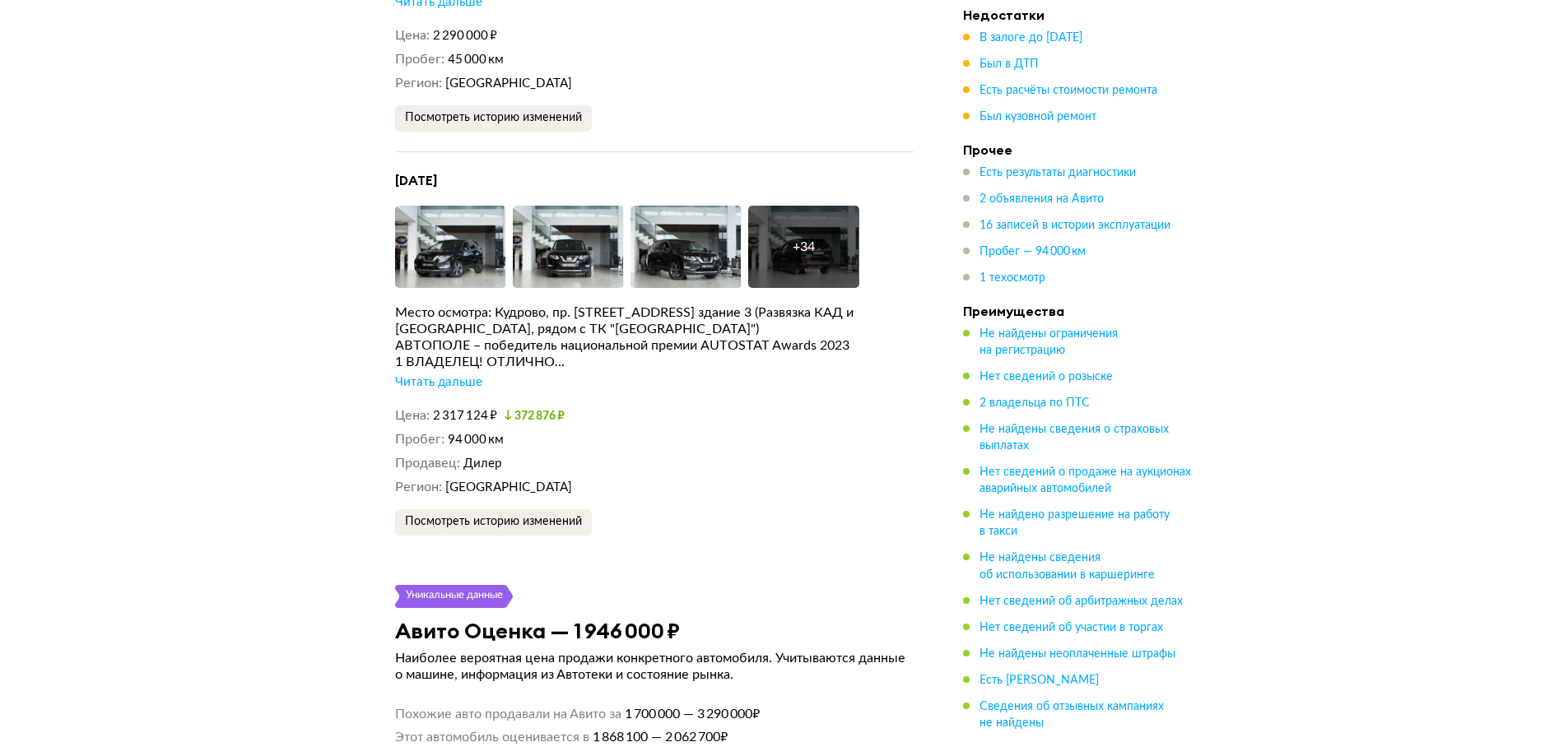
scroll to position [3703, 0]
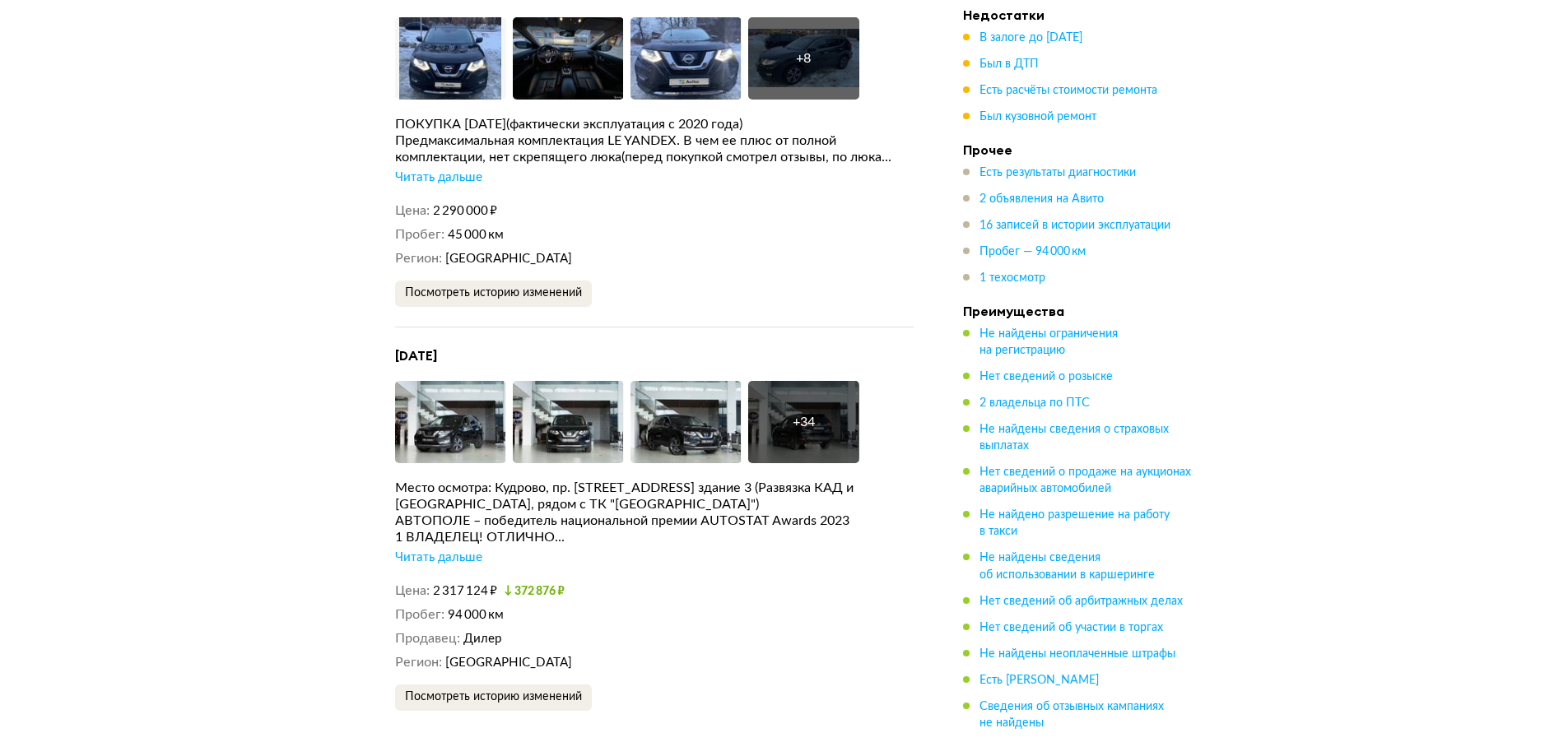
click at [441, 550] on div "Читать дальше" at bounding box center [439, 558] width 87 height 17
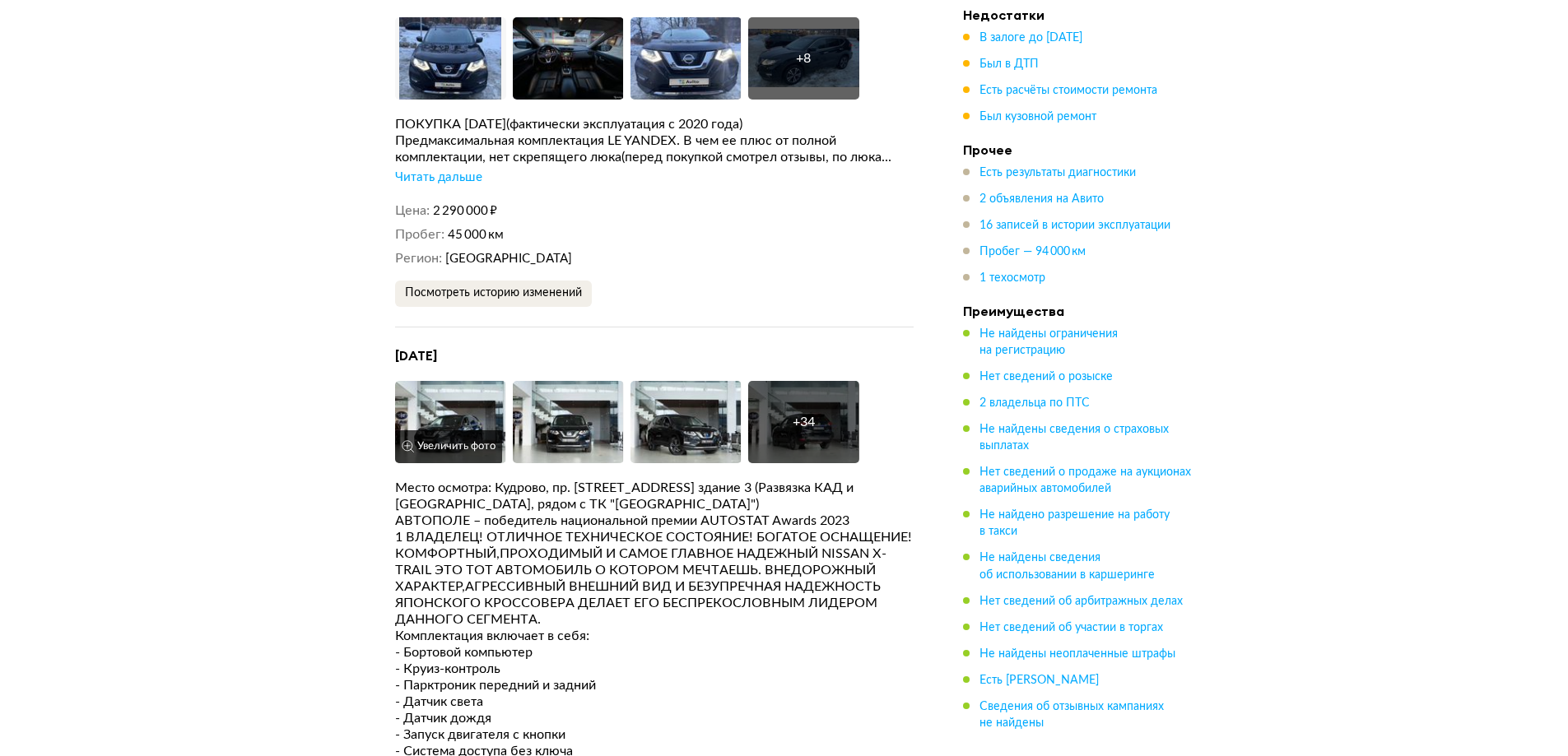
click at [443, 381] on img at bounding box center [450, 422] width 111 height 82
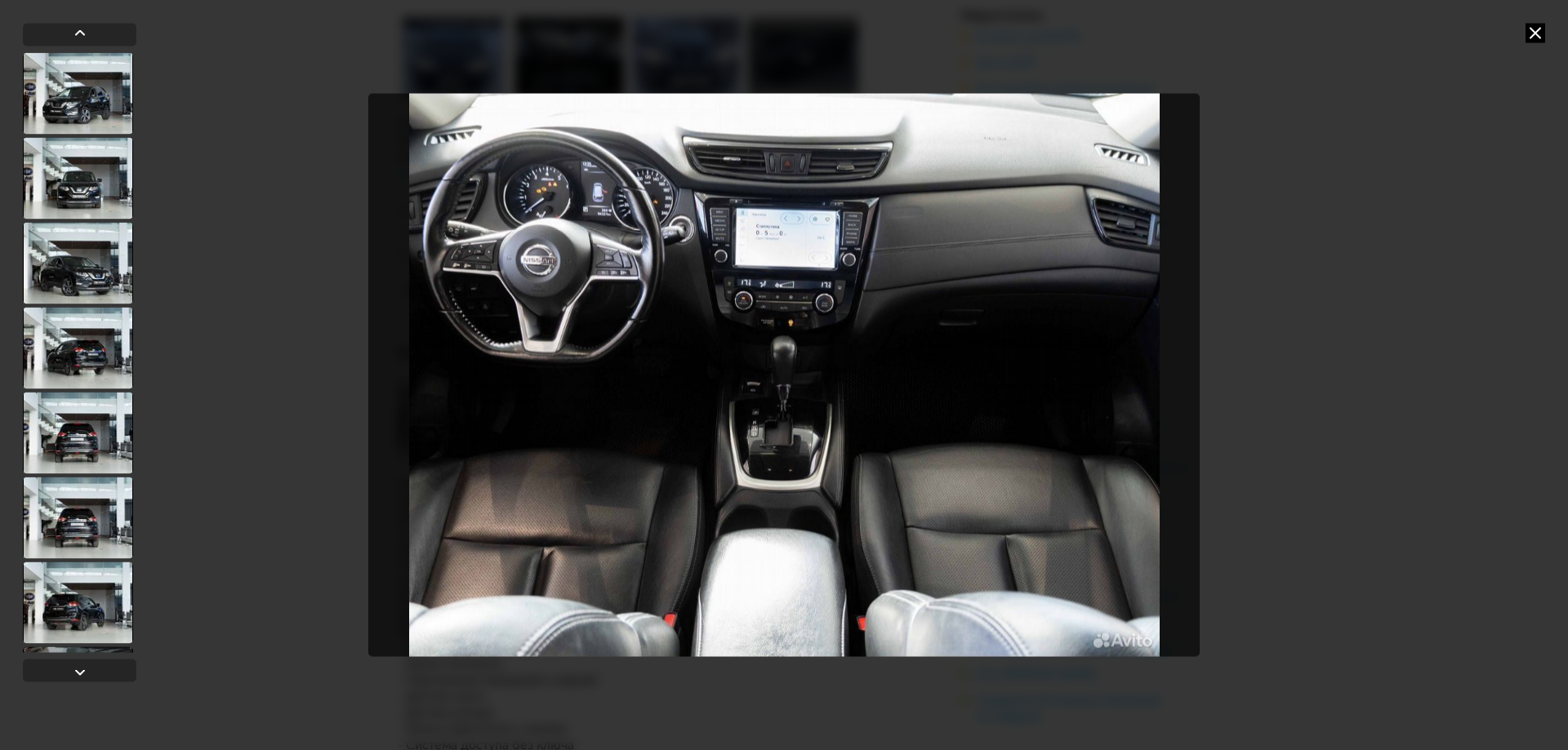
click at [1540, 31] on icon at bounding box center [1535, 32] width 20 height 20
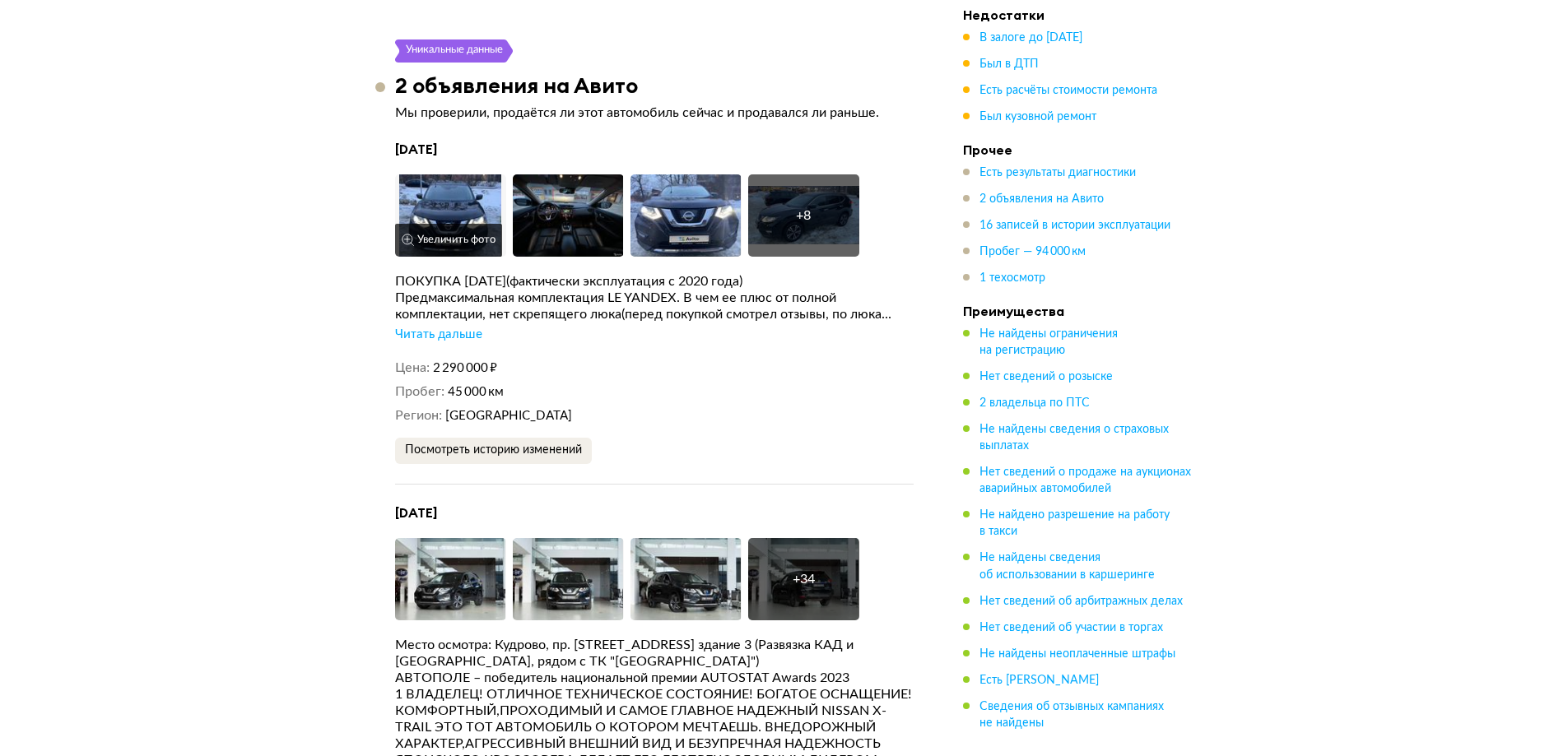
scroll to position [3539, 0]
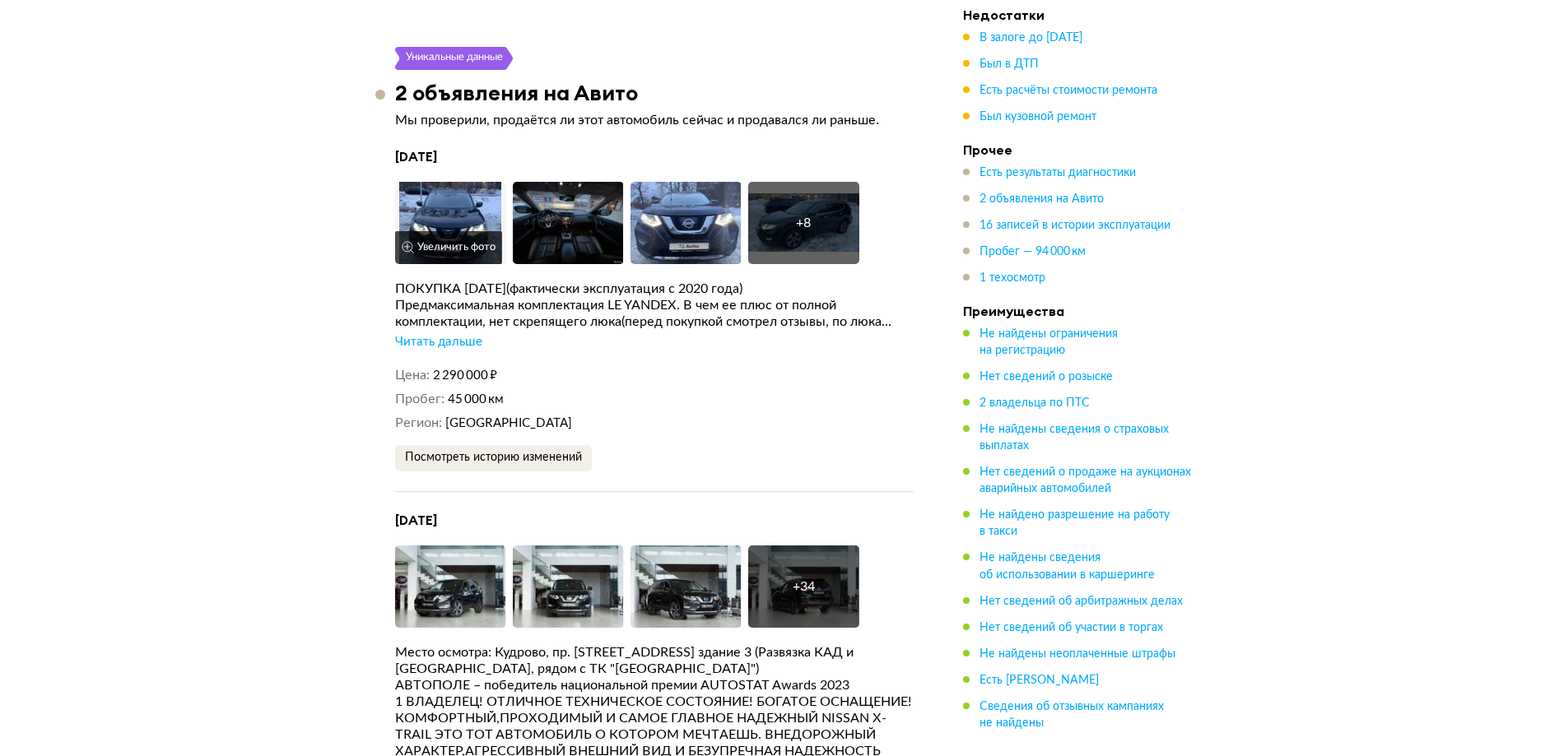
click at [452, 182] on img at bounding box center [450, 223] width 111 height 82
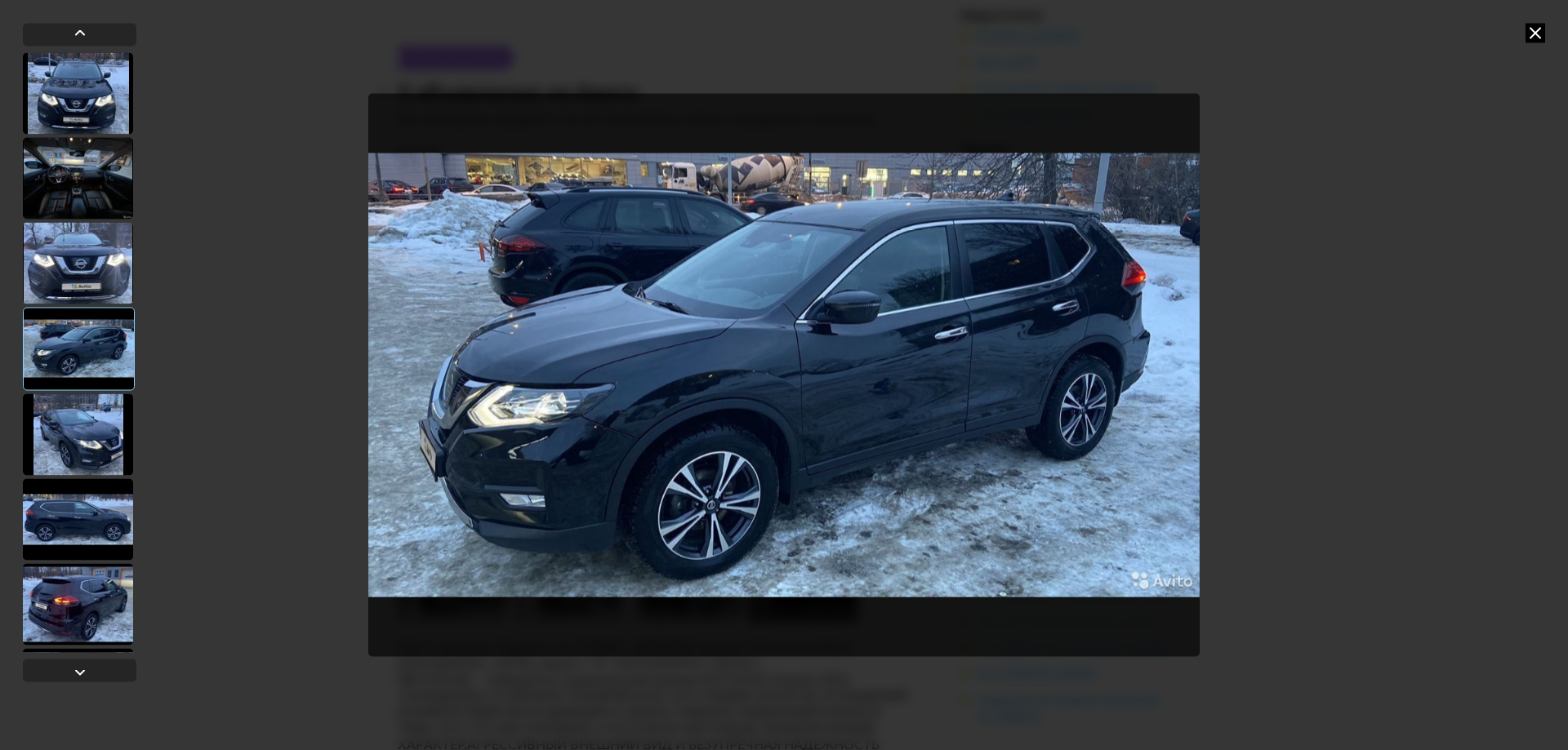
click at [1539, 34] on icon at bounding box center [1535, 32] width 20 height 20
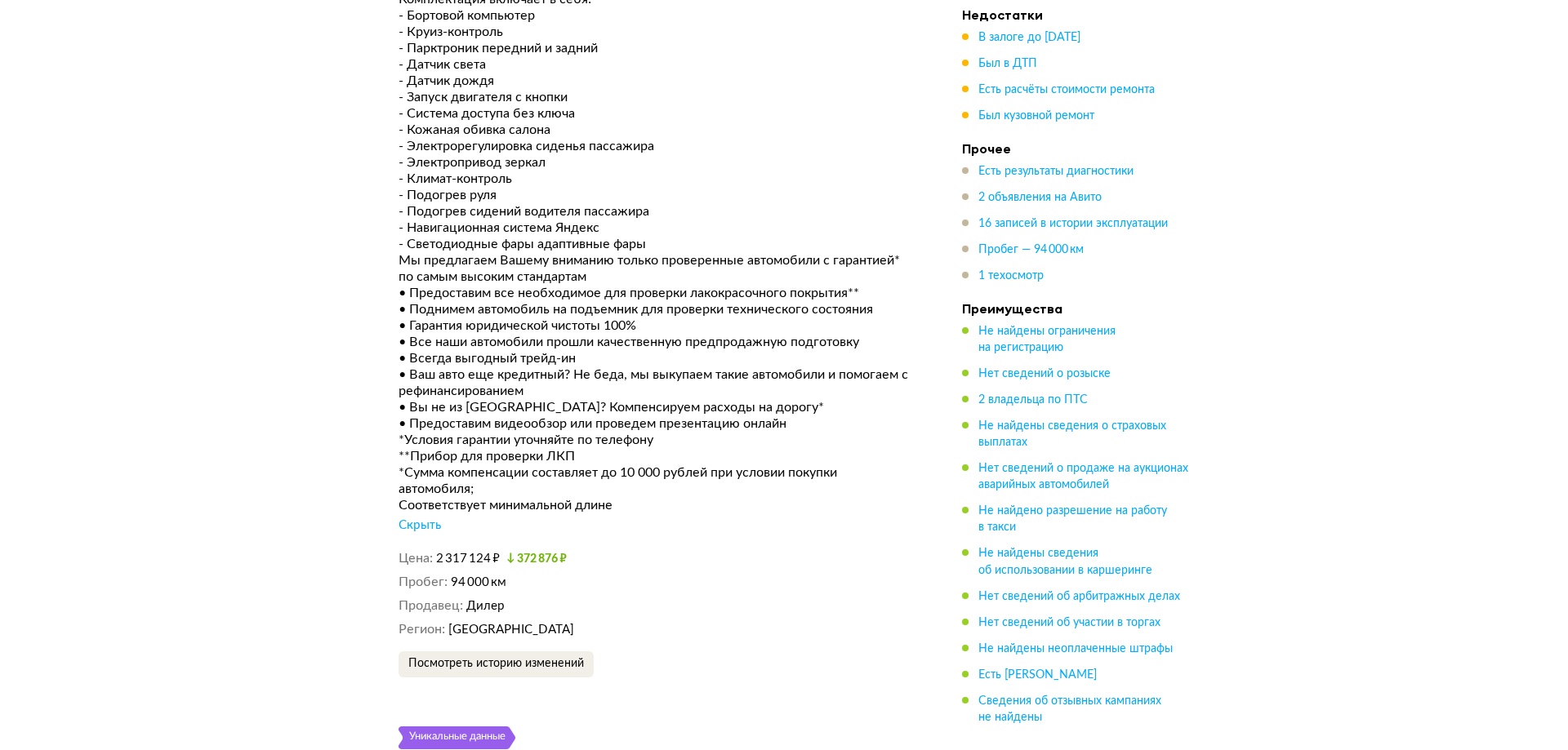
scroll to position [4408, 0]
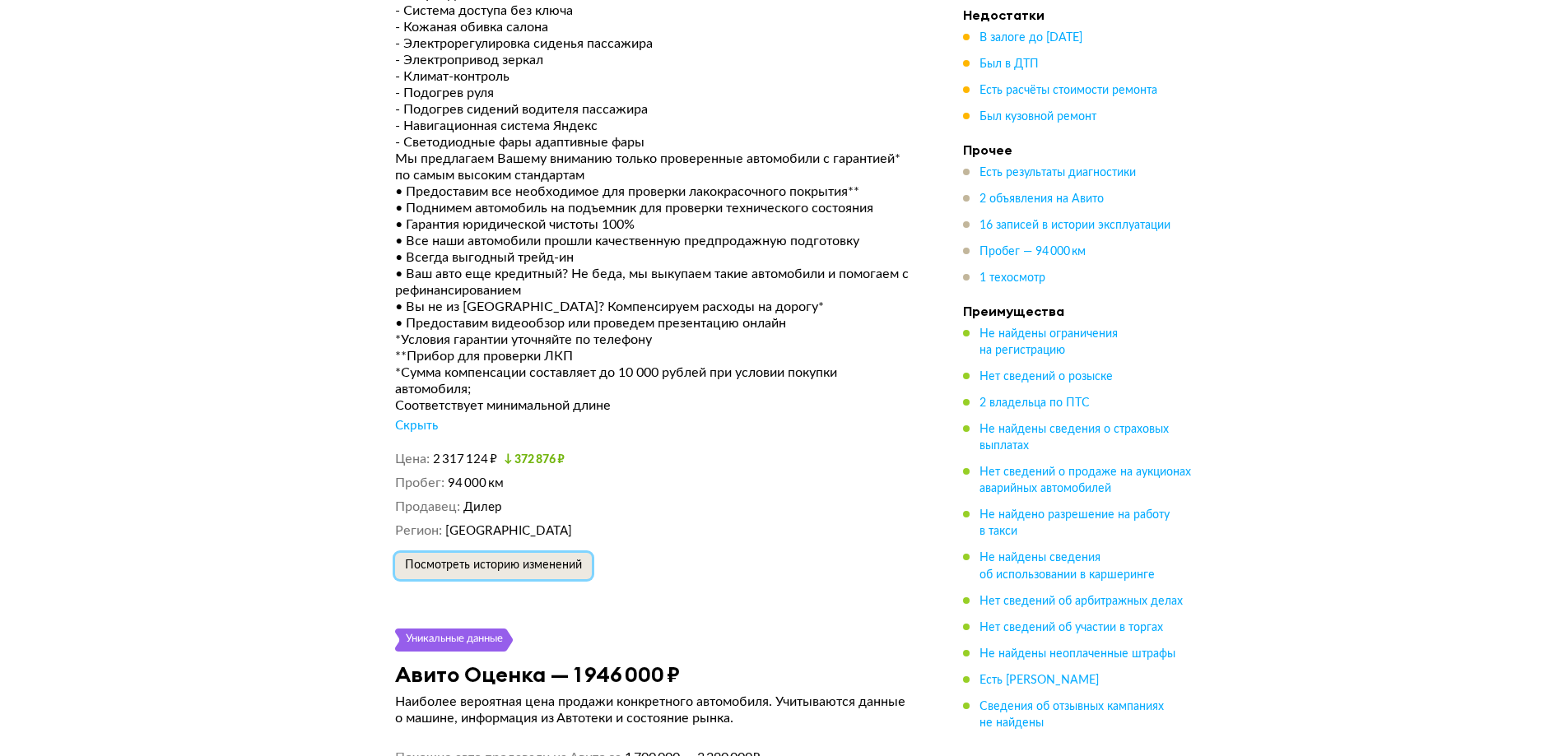
click at [443, 559] on span "Посмотреть историю изменений" at bounding box center [493, 565] width 177 height 11
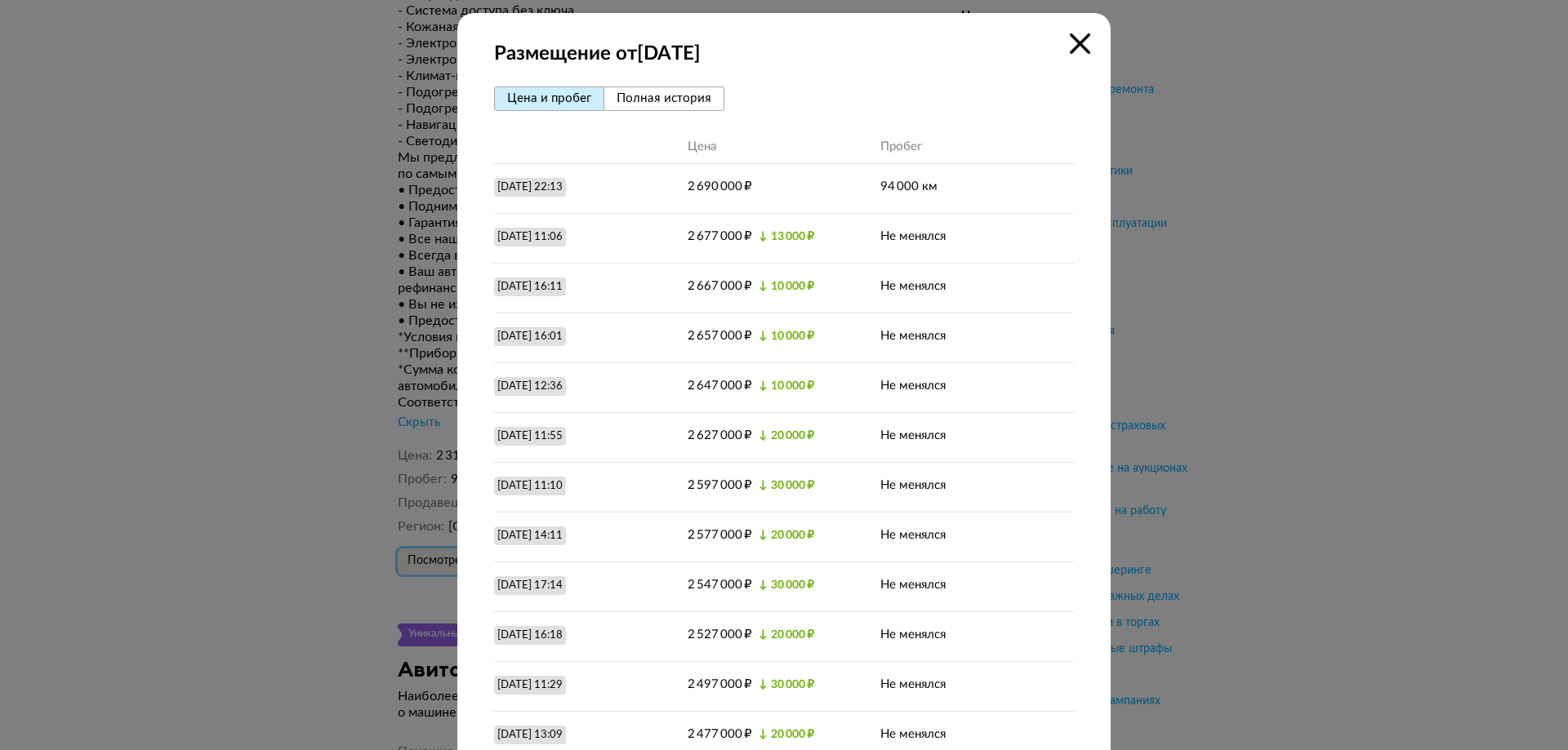
scroll to position [0, 0]
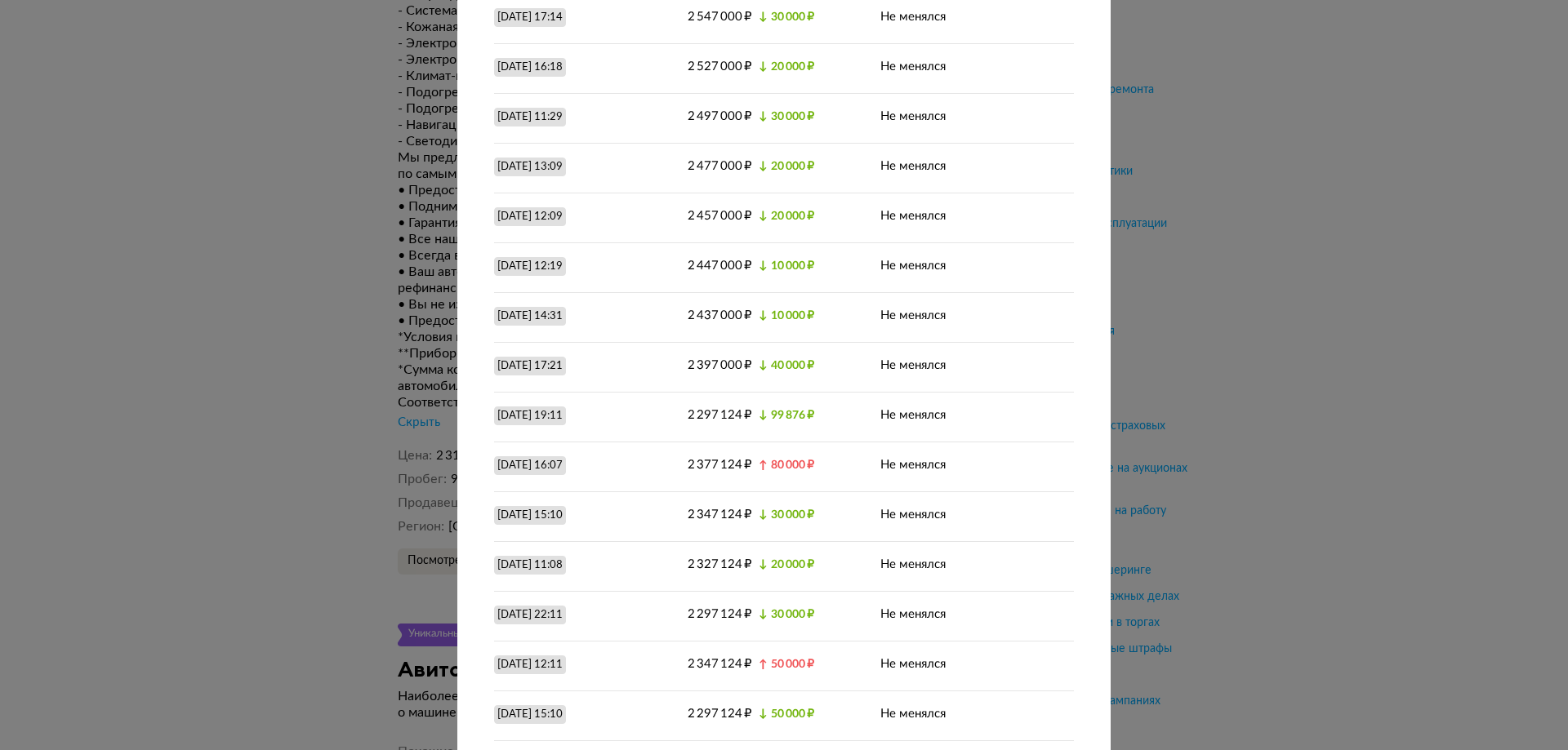
click at [252, 341] on div "Размещение от [DATE] Цена и пробег Полная история Цена Пробег [DATE] 22:13 2 69…" at bounding box center [784, 375] width 1568 height 750
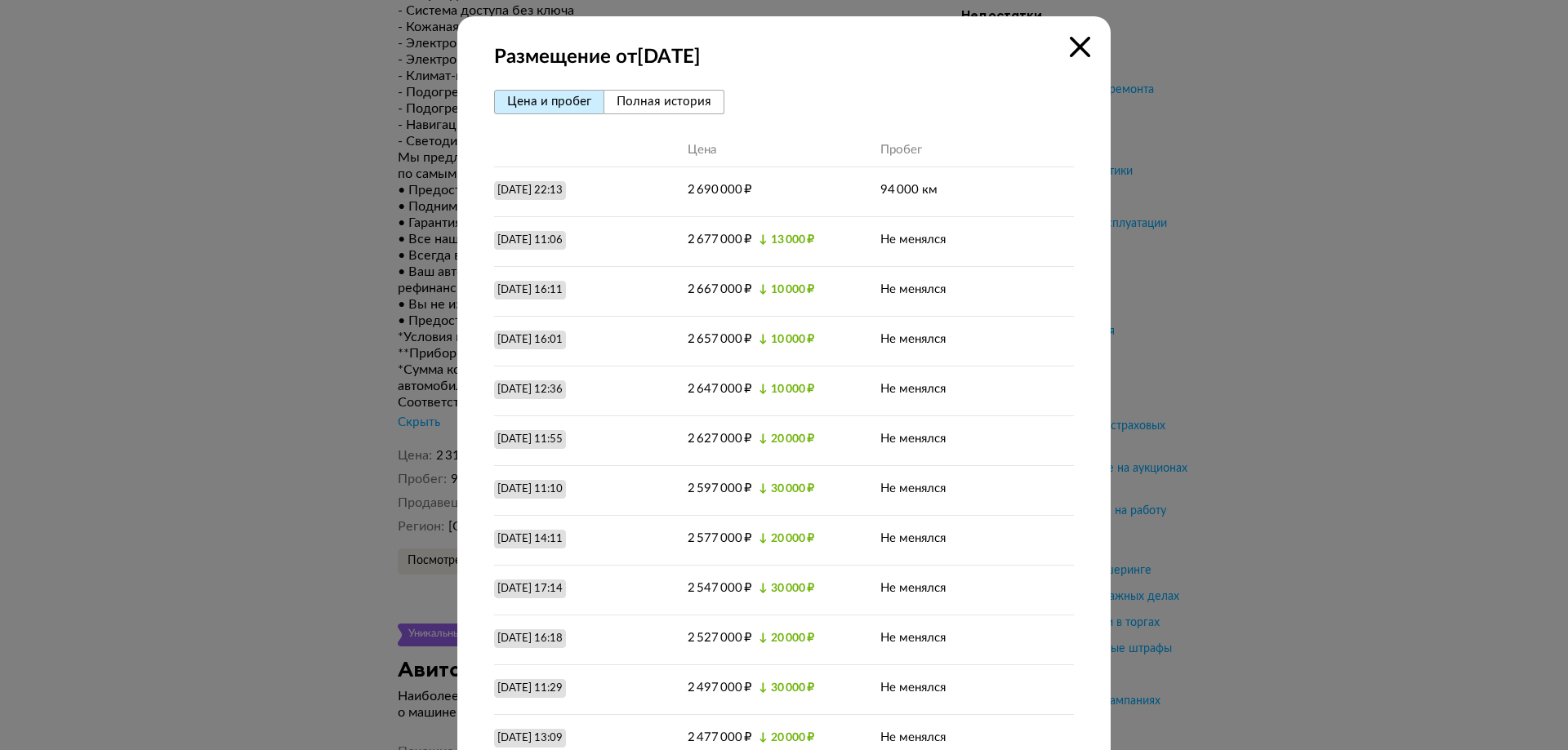
click at [353, 247] on div at bounding box center [784, 375] width 1568 height 750
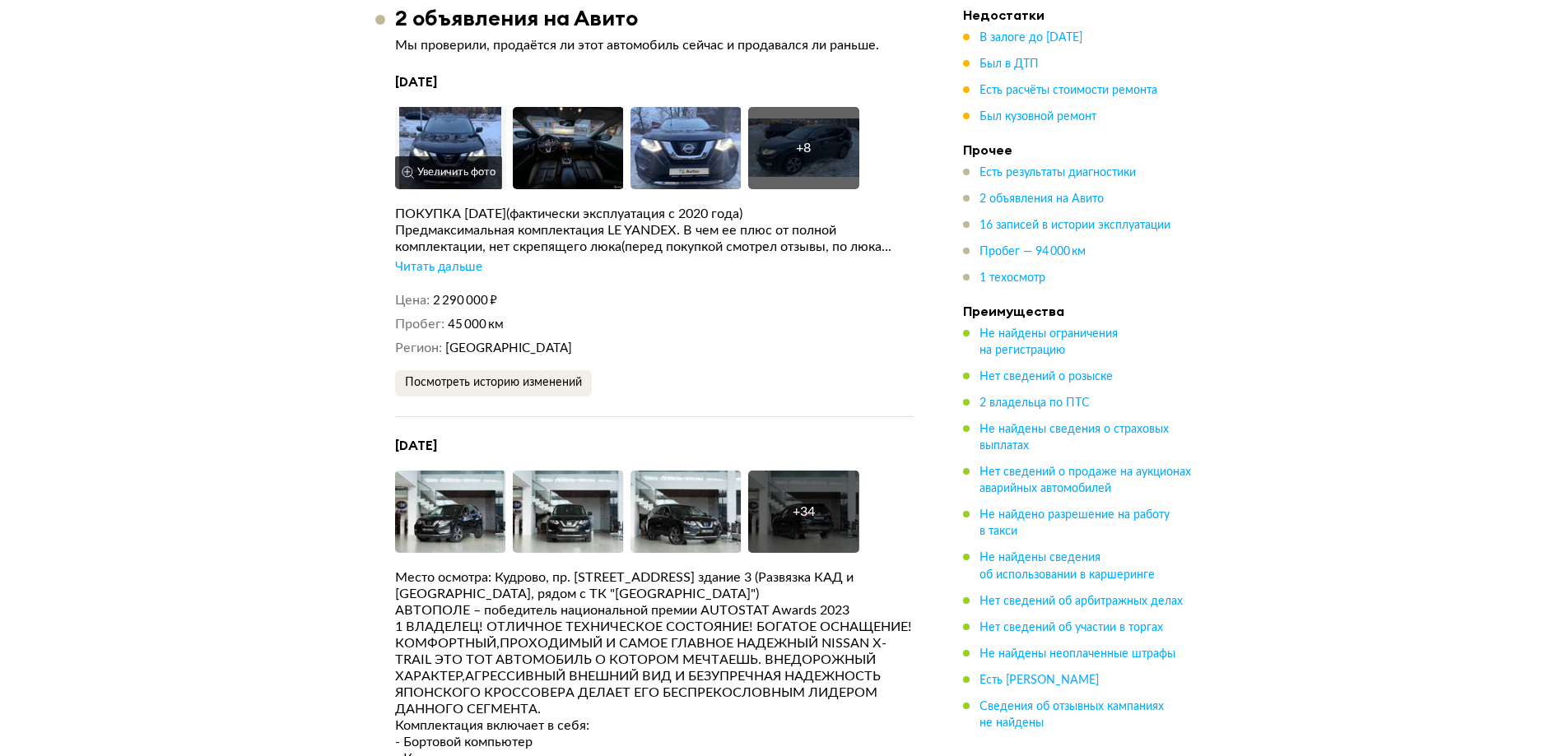
scroll to position [3456, 0]
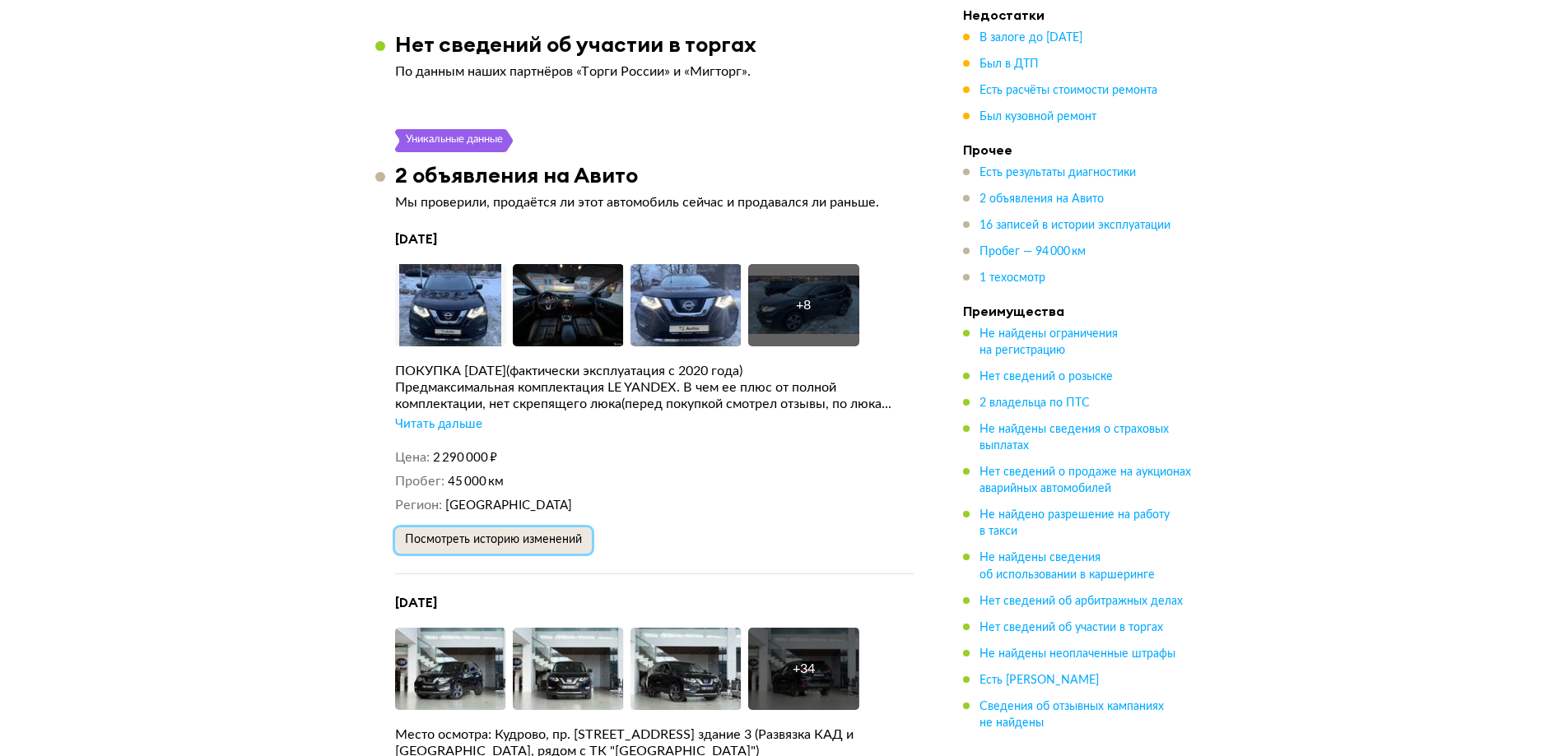
click at [506, 528] on button "Посмотреть историю изменений" at bounding box center [493, 541] width 197 height 26
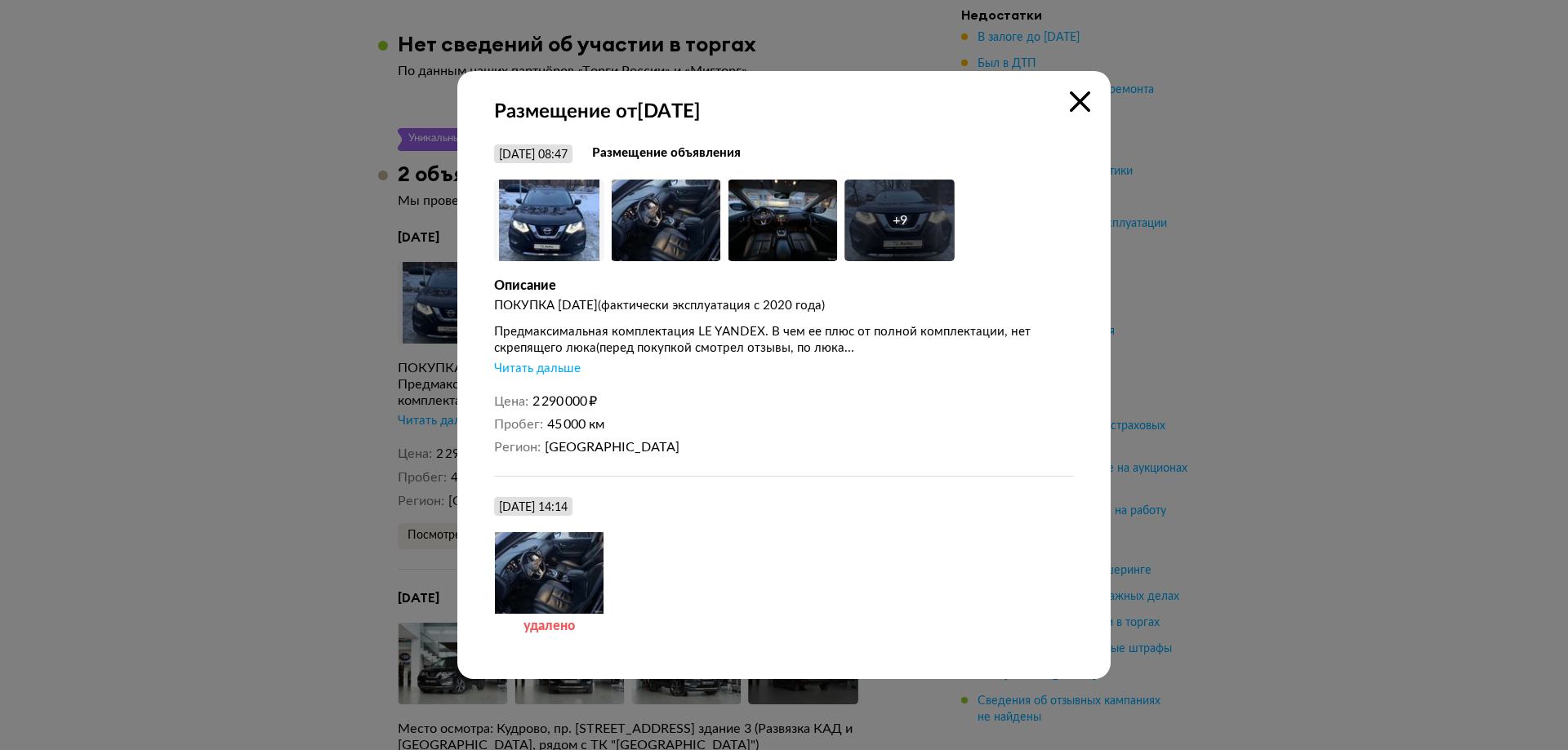
click at [705, 147] on strong "Размещение объявления" at bounding box center [666, 153] width 148 height 16
drag, startPoint x: 688, startPoint y: 153, endPoint x: 679, endPoint y: 154, distance: 9.1
click at [686, 153] on strong "Размещение объявления" at bounding box center [666, 153] width 148 height 16
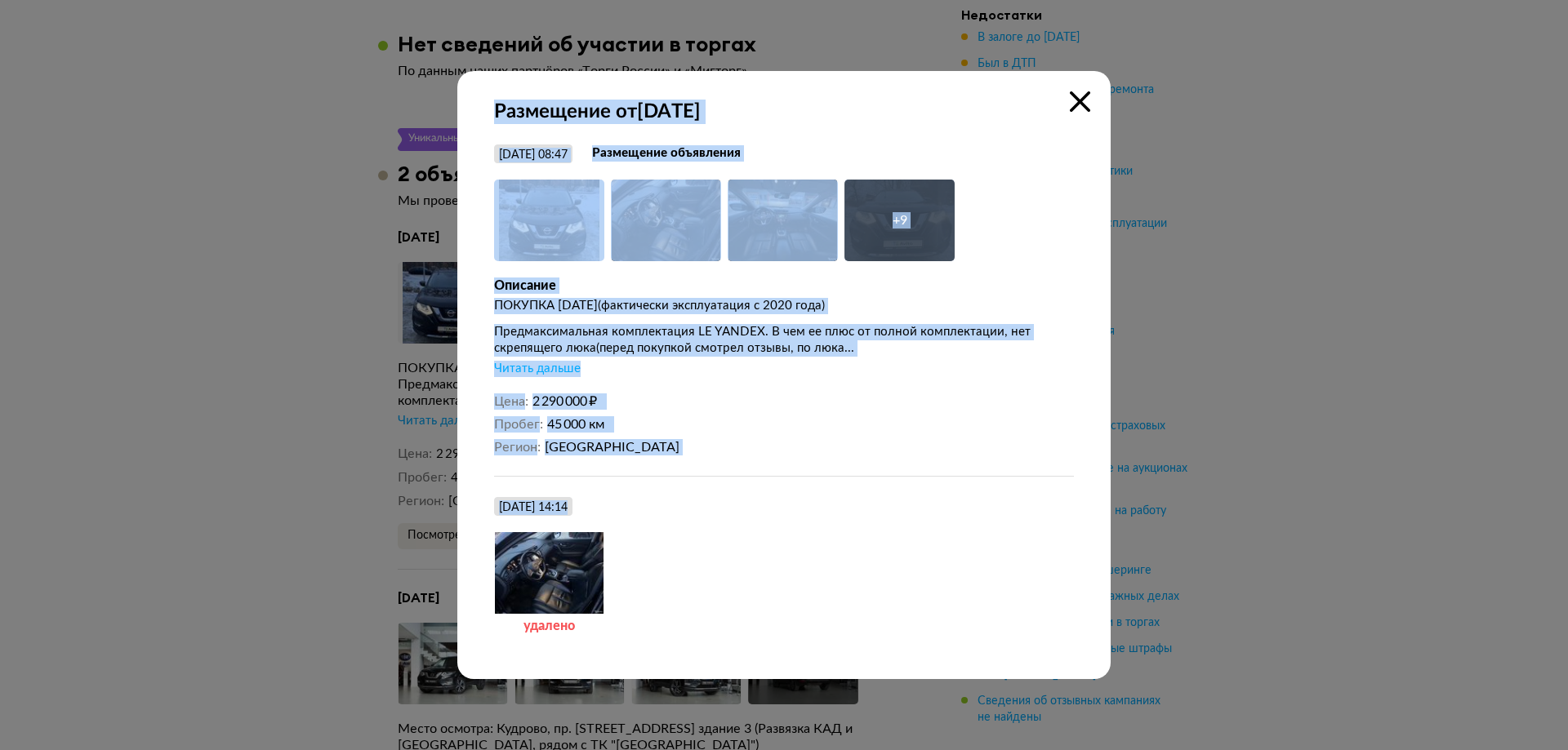
drag, startPoint x: 283, startPoint y: 342, endPoint x: 670, endPoint y: 548, distance: 438.4
click at [670, 548] on div "Размещение от [DATE] [DATE] 08:47 Размещение объявления Увеличить фото Увеличит…" at bounding box center [784, 375] width 1568 height 750
click at [658, 547] on div "удалено" at bounding box center [784, 591] width 579 height 119
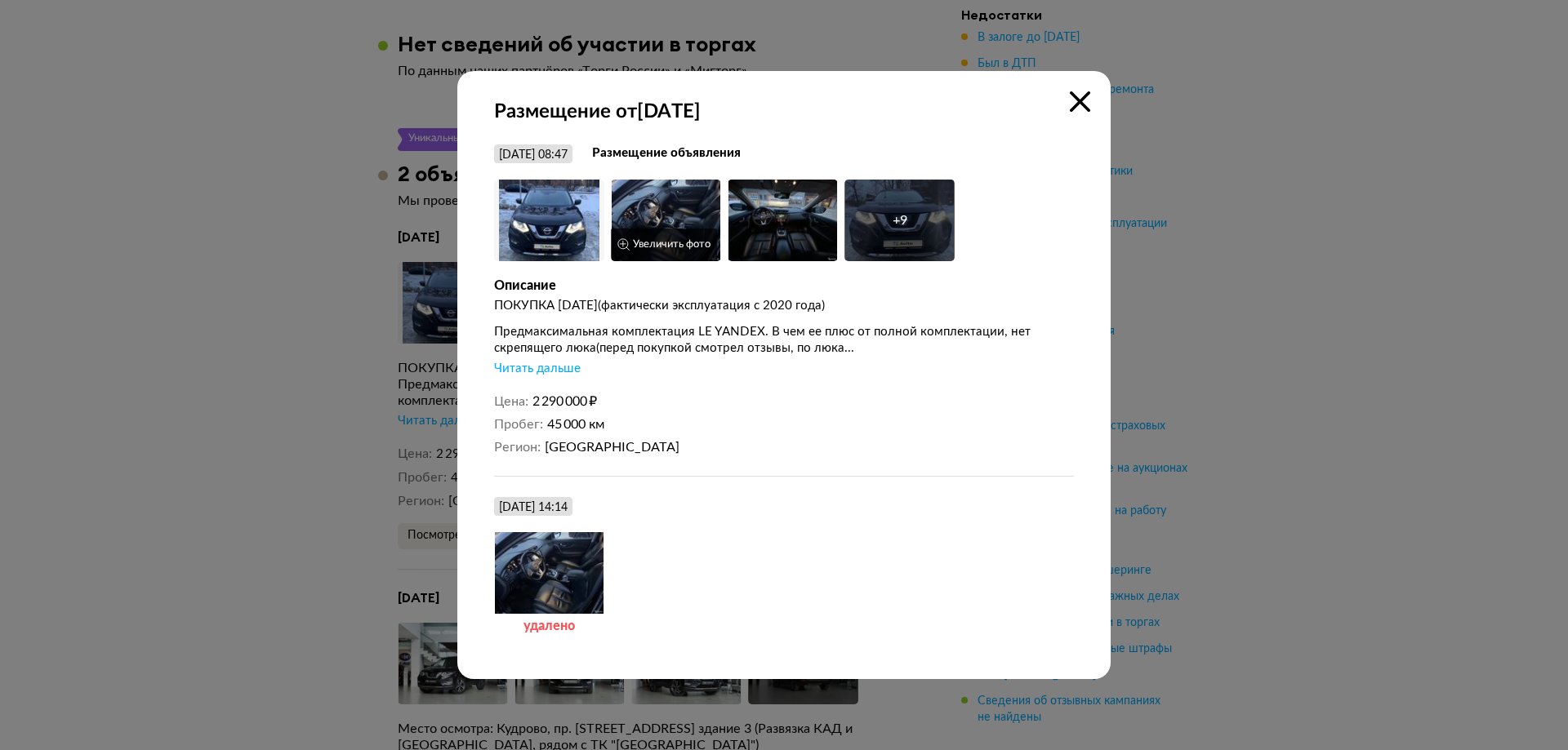
click at [703, 240] on button "Увеличить фото" at bounding box center [663, 245] width 106 height 33
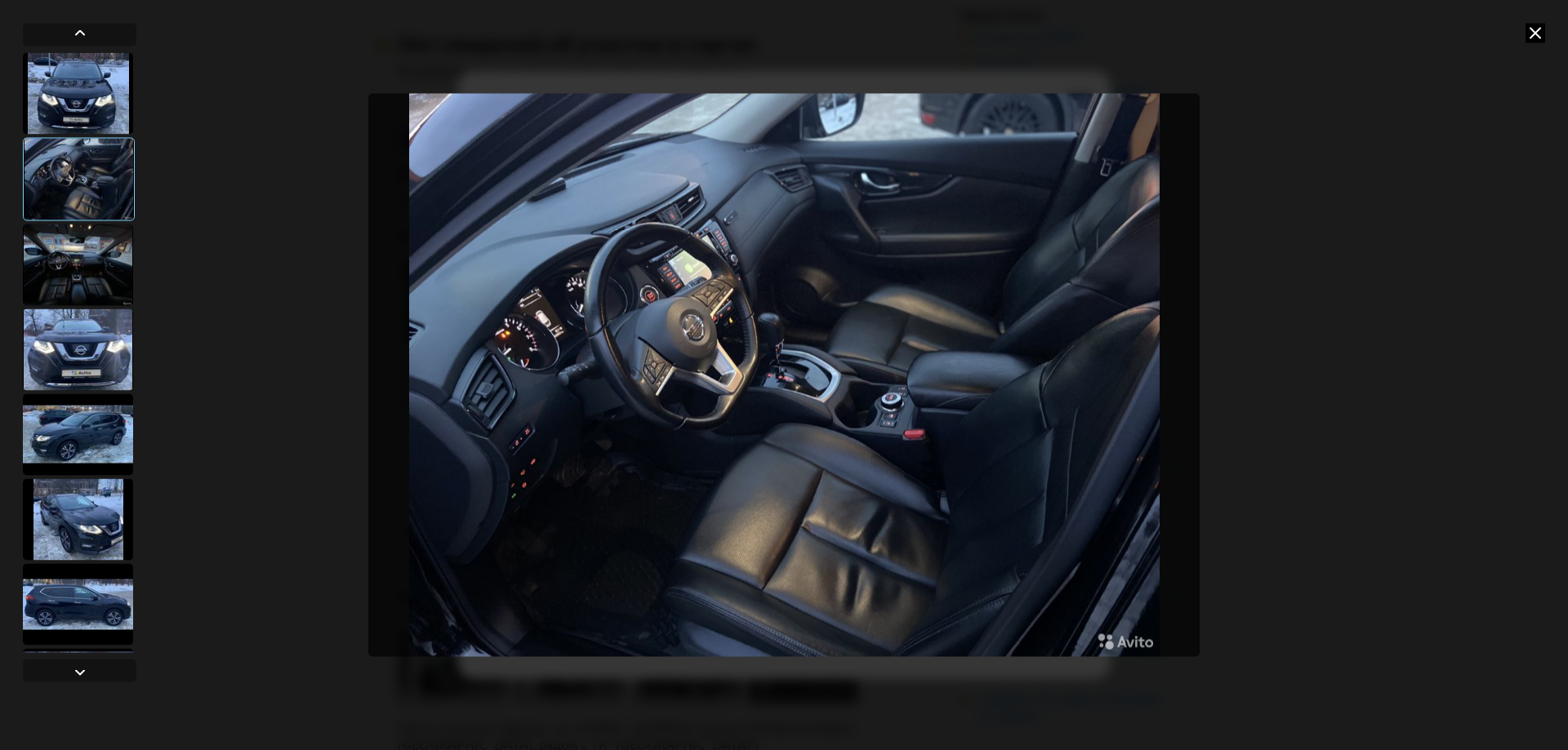
click at [335, 479] on div at bounding box center [784, 375] width 1568 height 750
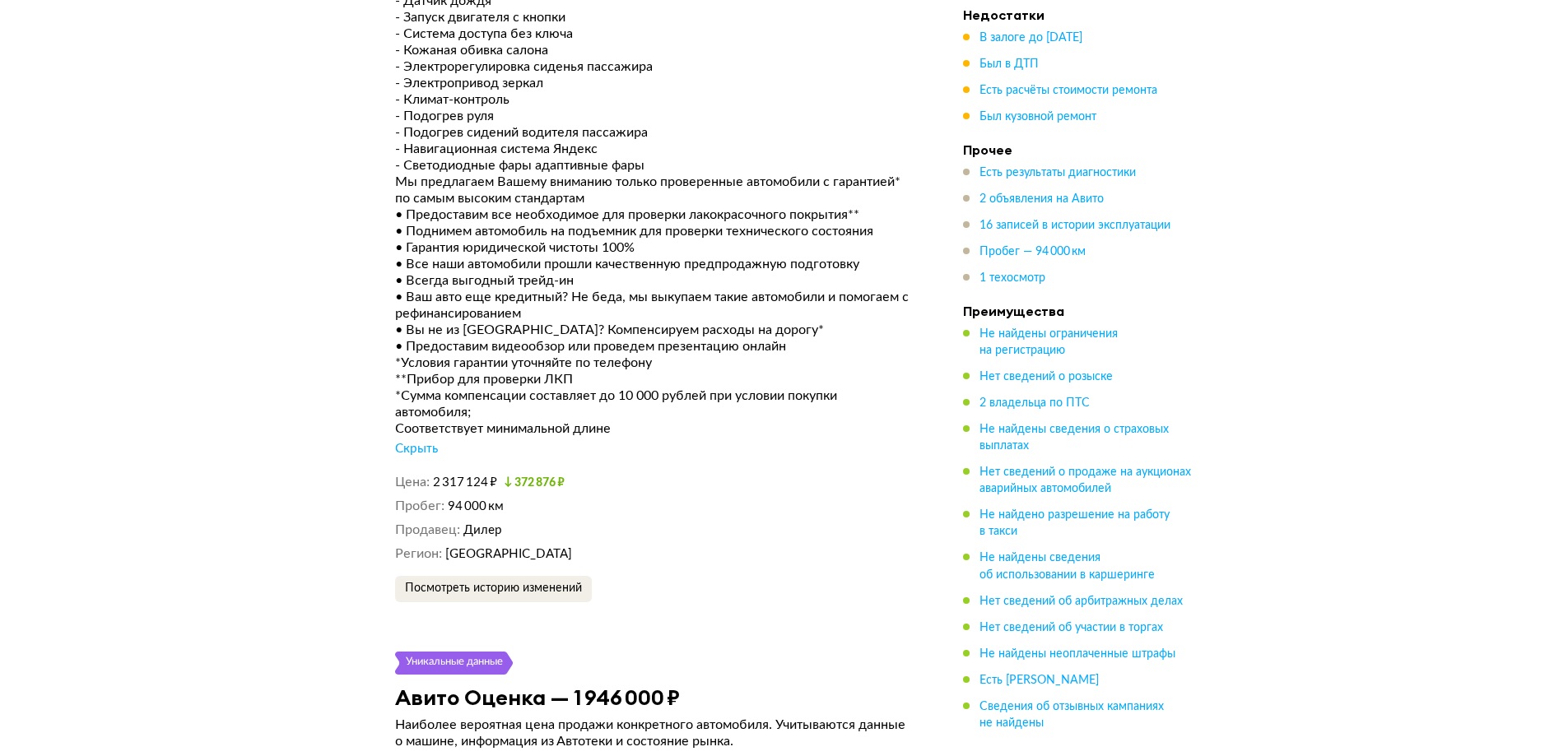
scroll to position [4691, 0]
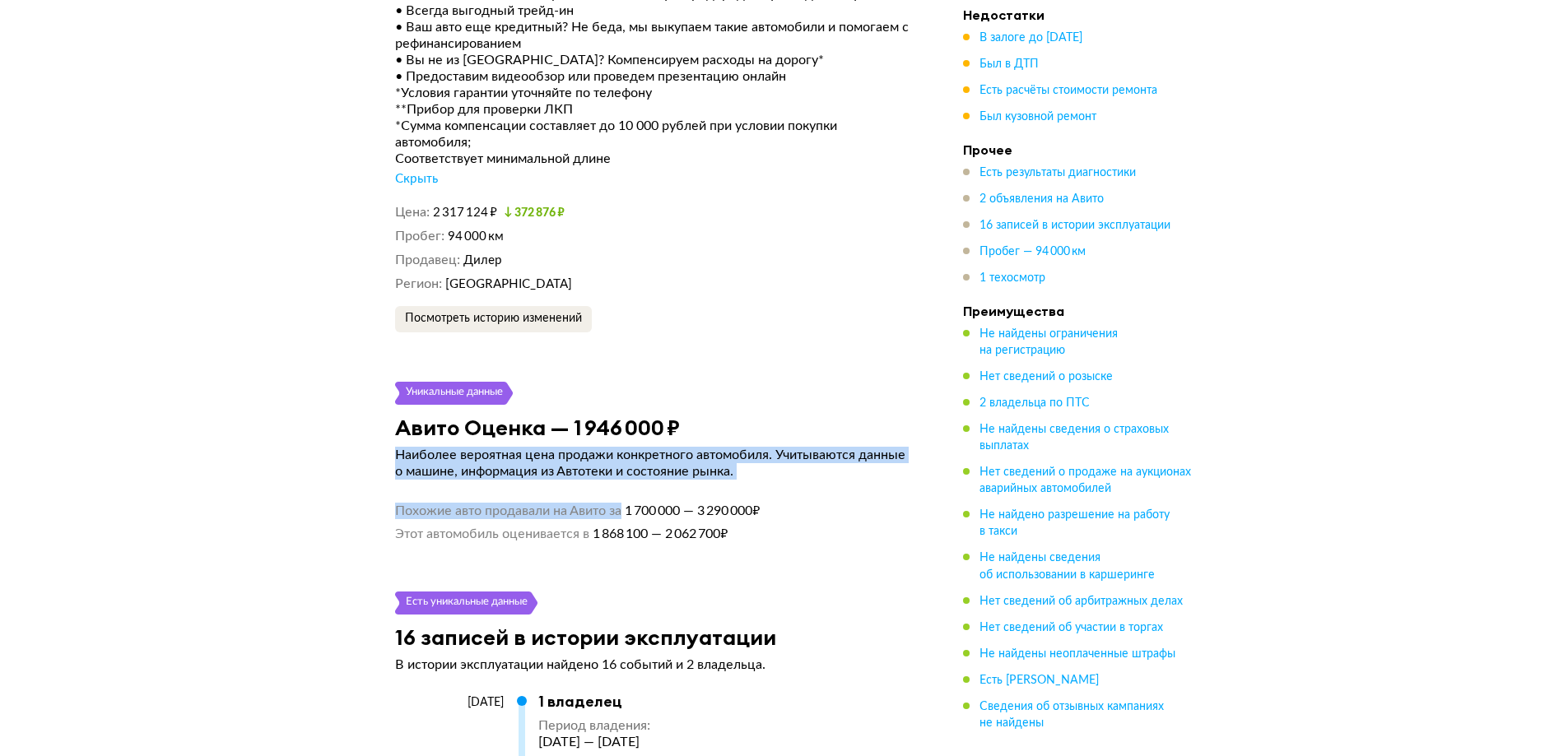
drag, startPoint x: 627, startPoint y: 472, endPoint x: 897, endPoint y: 569, distance: 286.9
click at [800, 522] on article "Уникальные данные Авито Оценка — 1 946 000 ₽ Наиболее вероятная цена продажи ко…" at bounding box center [654, 462] width 558 height 161
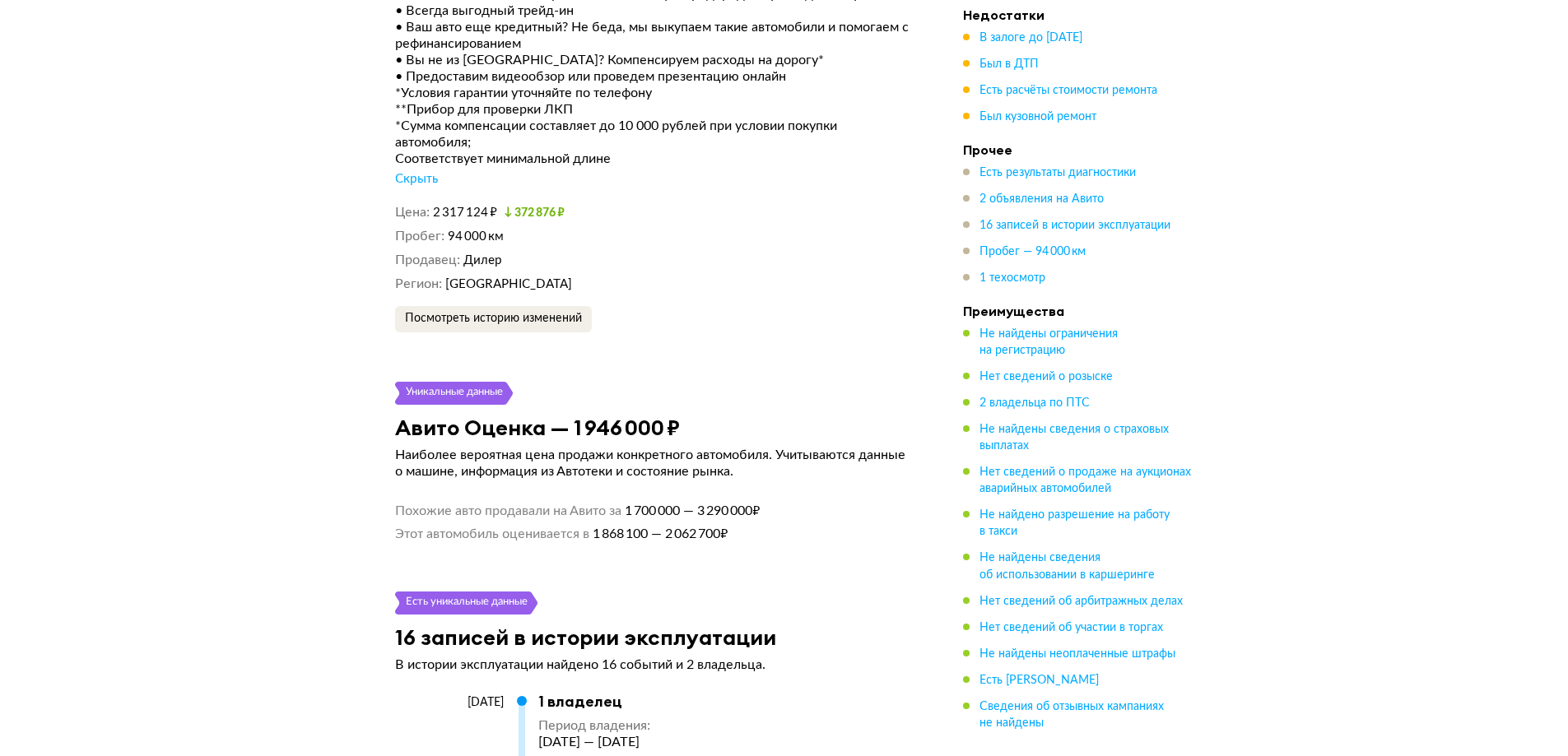
click at [822, 534] on li "Этот автомобиль оценивается в 1 868 100 — 2 062 700 ₽" at bounding box center [654, 531] width 518 height 23
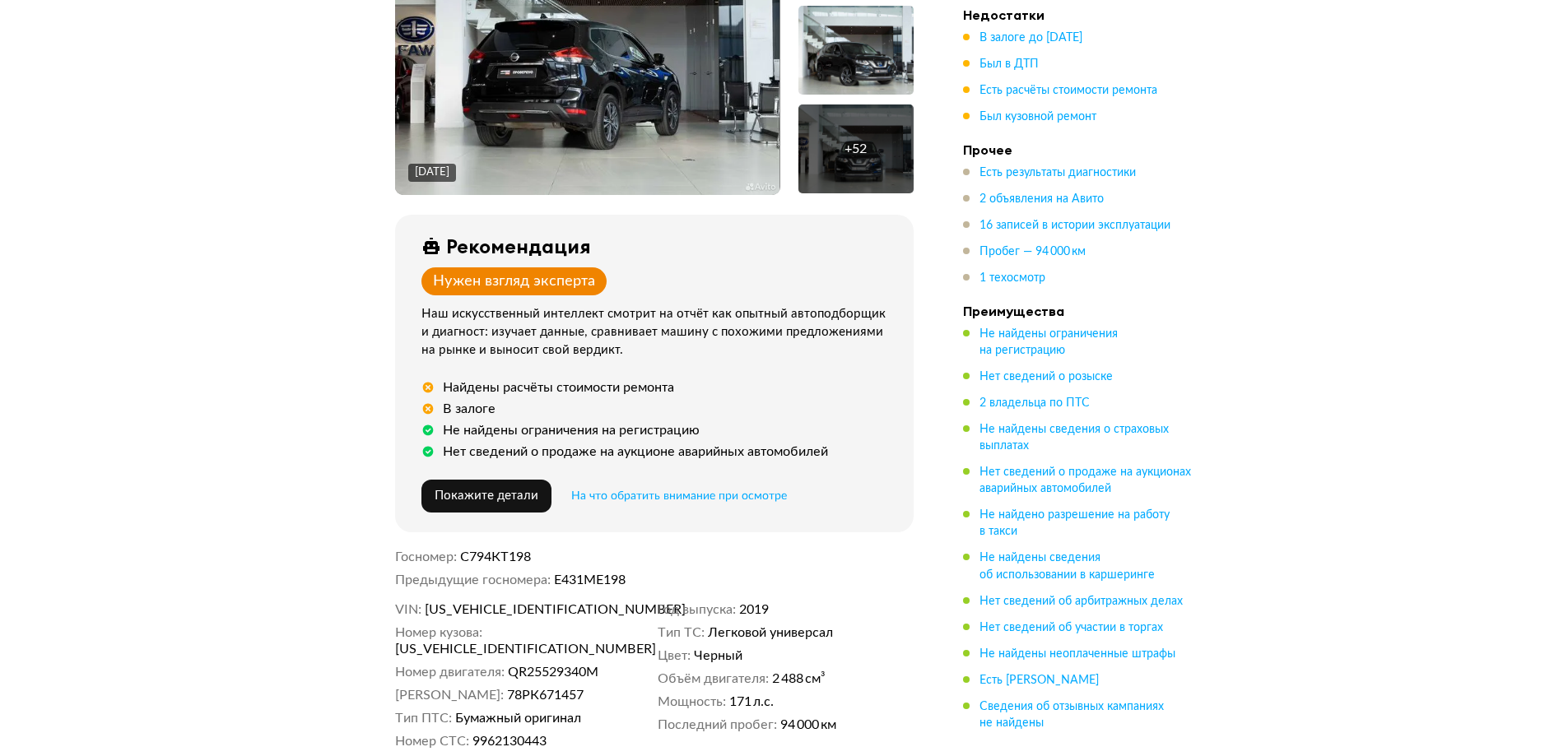
scroll to position [412, 0]
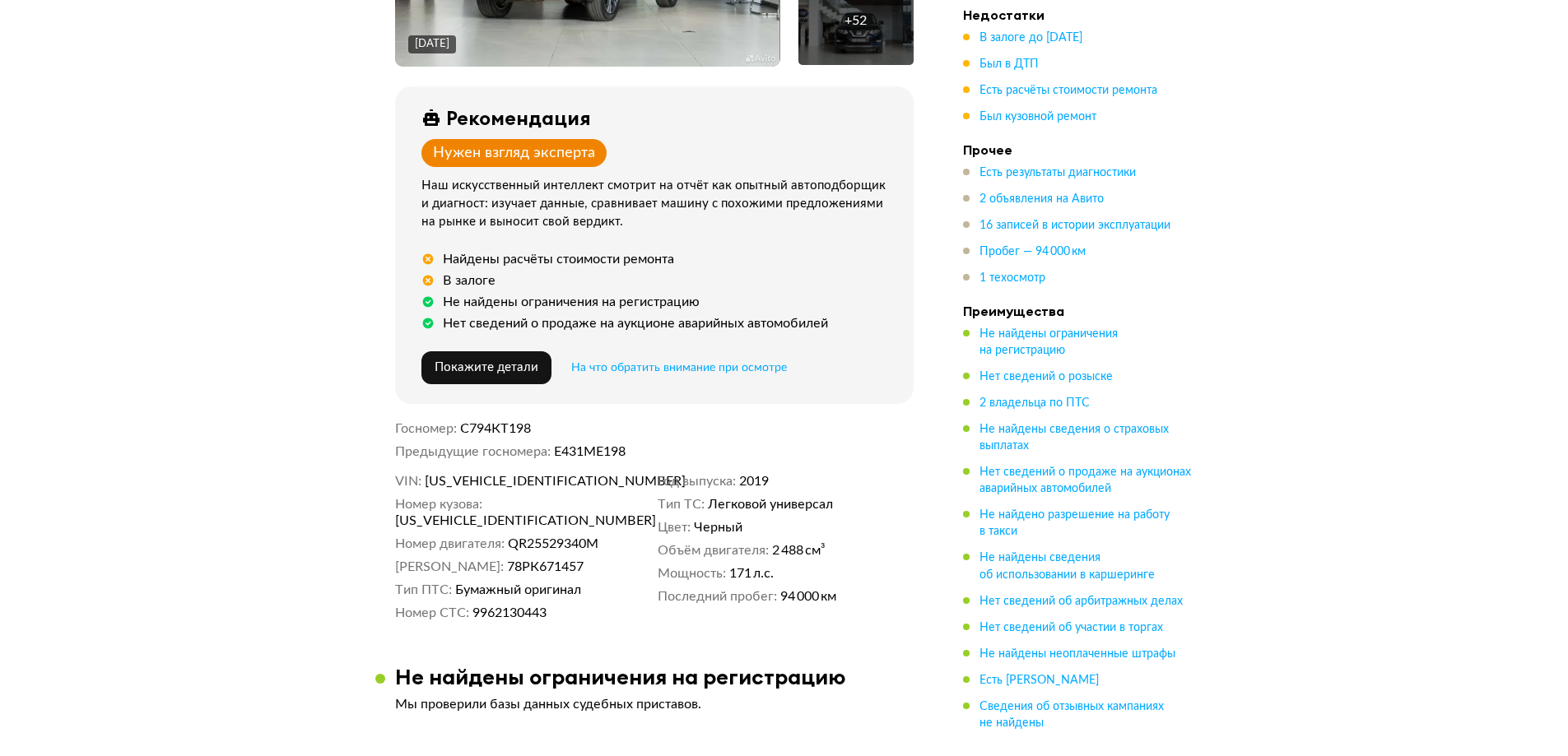
click at [479, 483] on span "[US_VEHICLE_IDENTIFICATION_NUMBER]" at bounding box center [519, 481] width 190 height 17
click at [478, 483] on span "[US_VEHICLE_IDENTIFICATION_NUMBER]" at bounding box center [519, 481] width 190 height 17
copy span "[US_VEHICLE_IDENTIFICATION_NUMBER]"
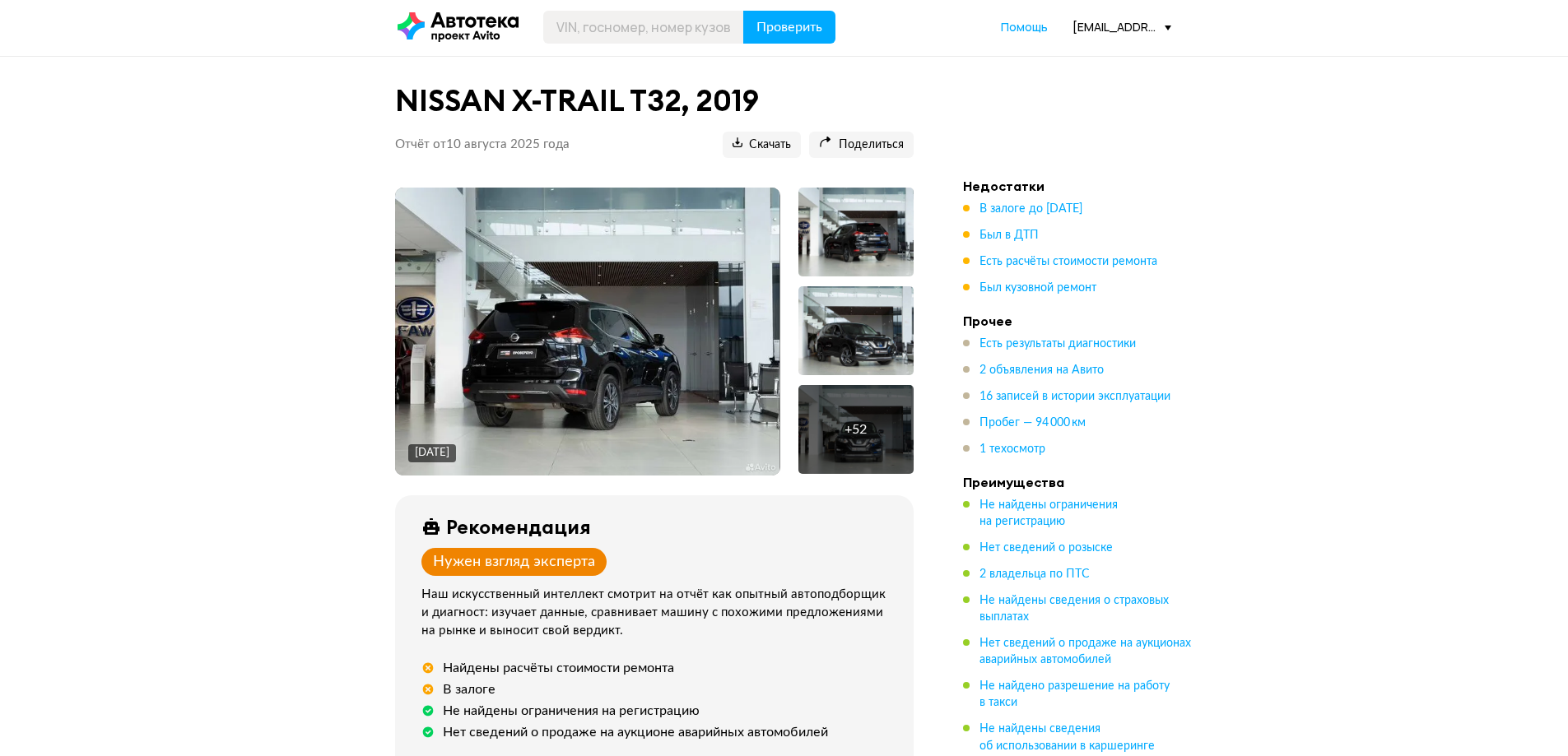
scroll to position [0, 0]
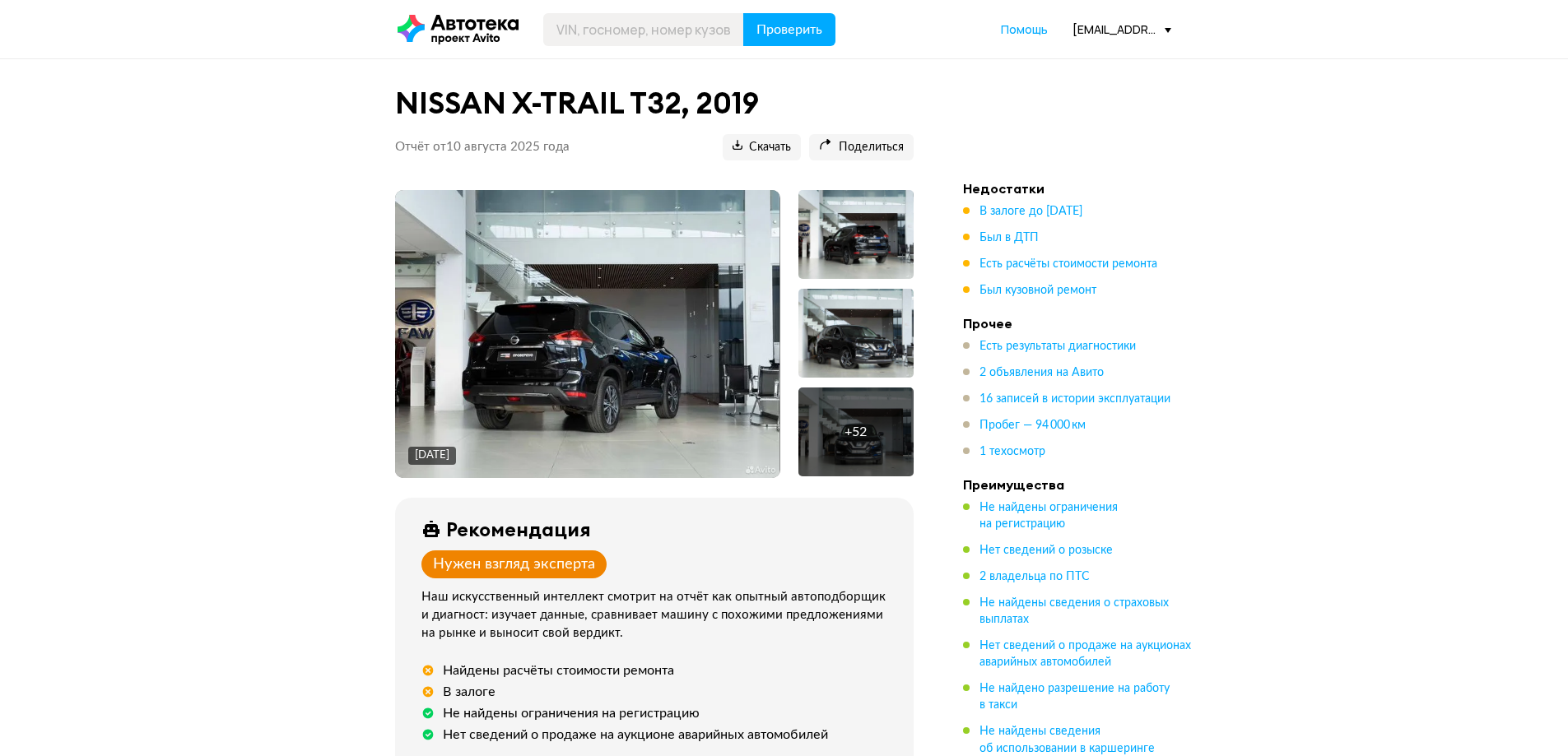
click at [842, 335] on div at bounding box center [856, 333] width 115 height 89
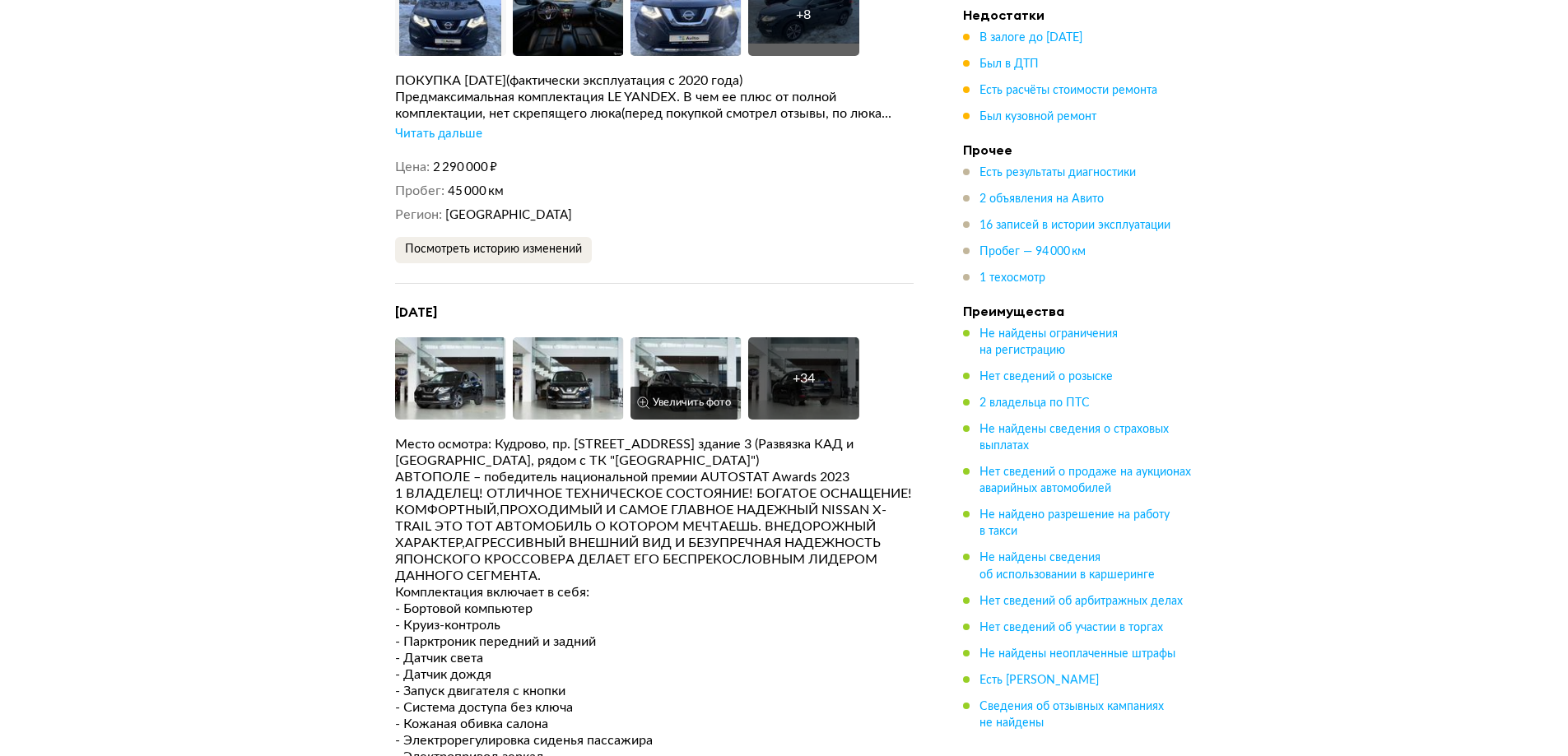
scroll to position [3621, 0]
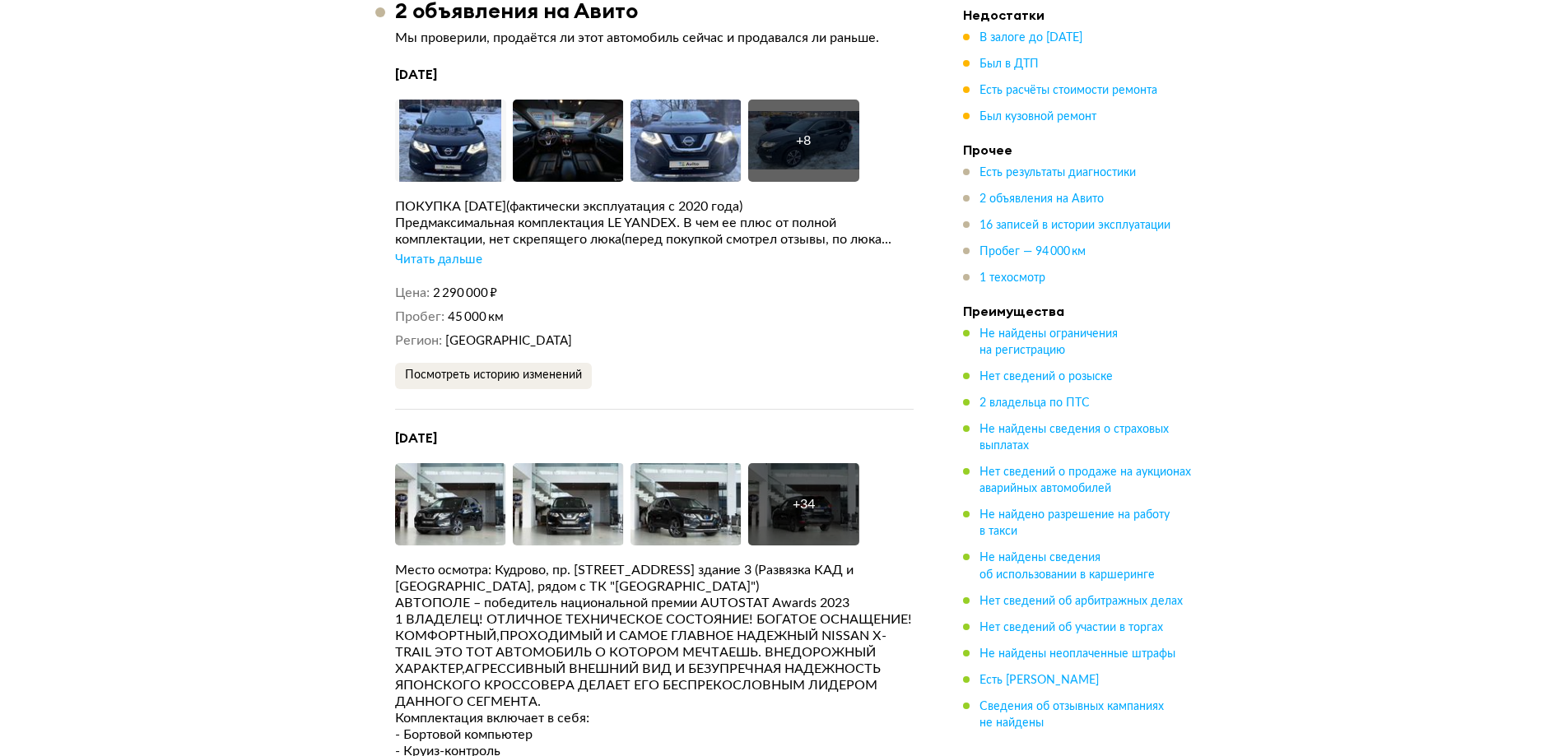
click at [455, 252] on div "Читать дальше" at bounding box center [439, 260] width 87 height 17
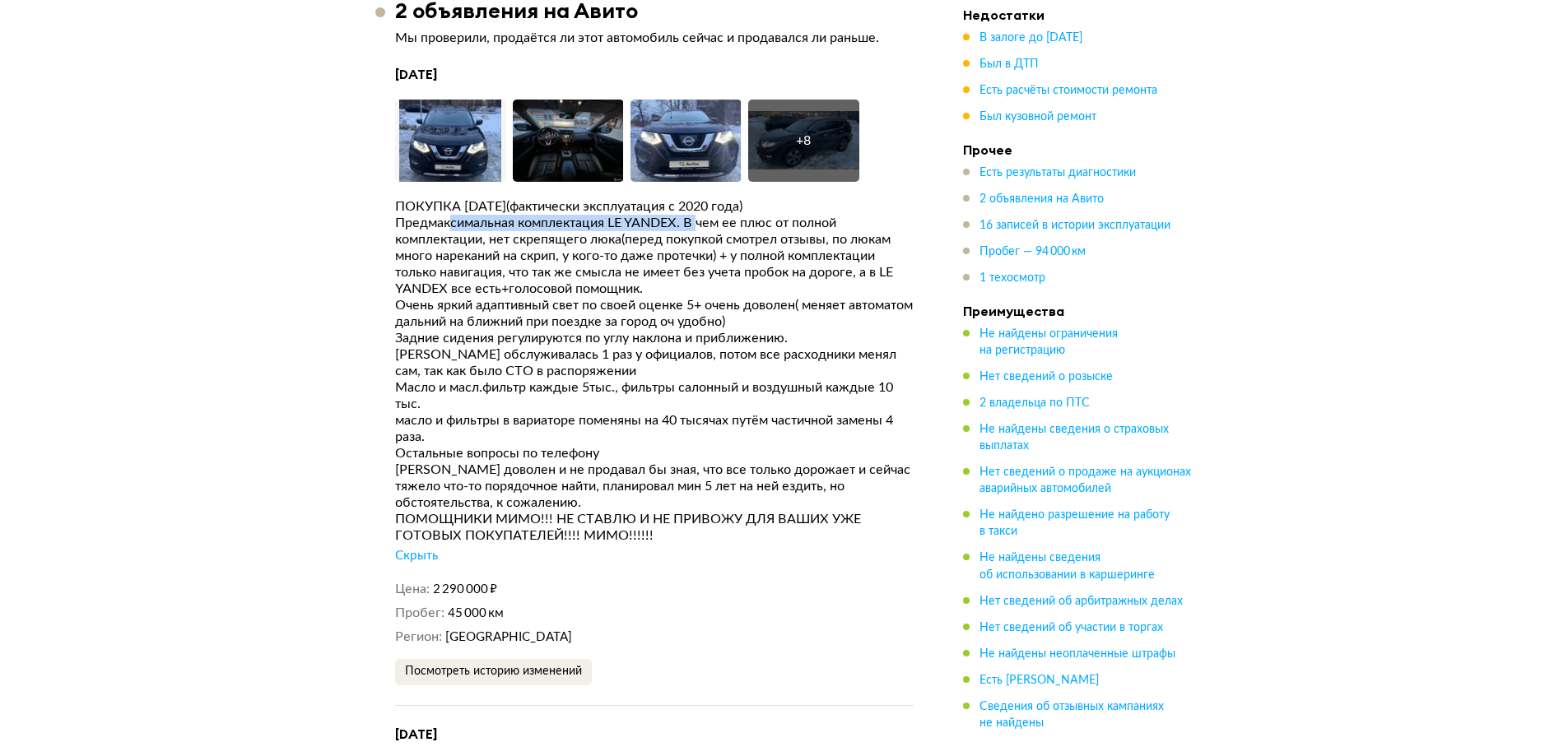
drag, startPoint x: 449, startPoint y: 199, endPoint x: 695, endPoint y: 206, distance: 246.1
click at [698, 215] on div "Предмаксимальная комплектация LE YANDEX. В чем ее плюс от полной комплектации, …" at bounding box center [654, 256] width 518 height 82
click at [695, 215] on div "Предмаксимальная комплектация LE YANDEX. В чем ее плюс от полной комплектации, …" at bounding box center [654, 256] width 518 height 82
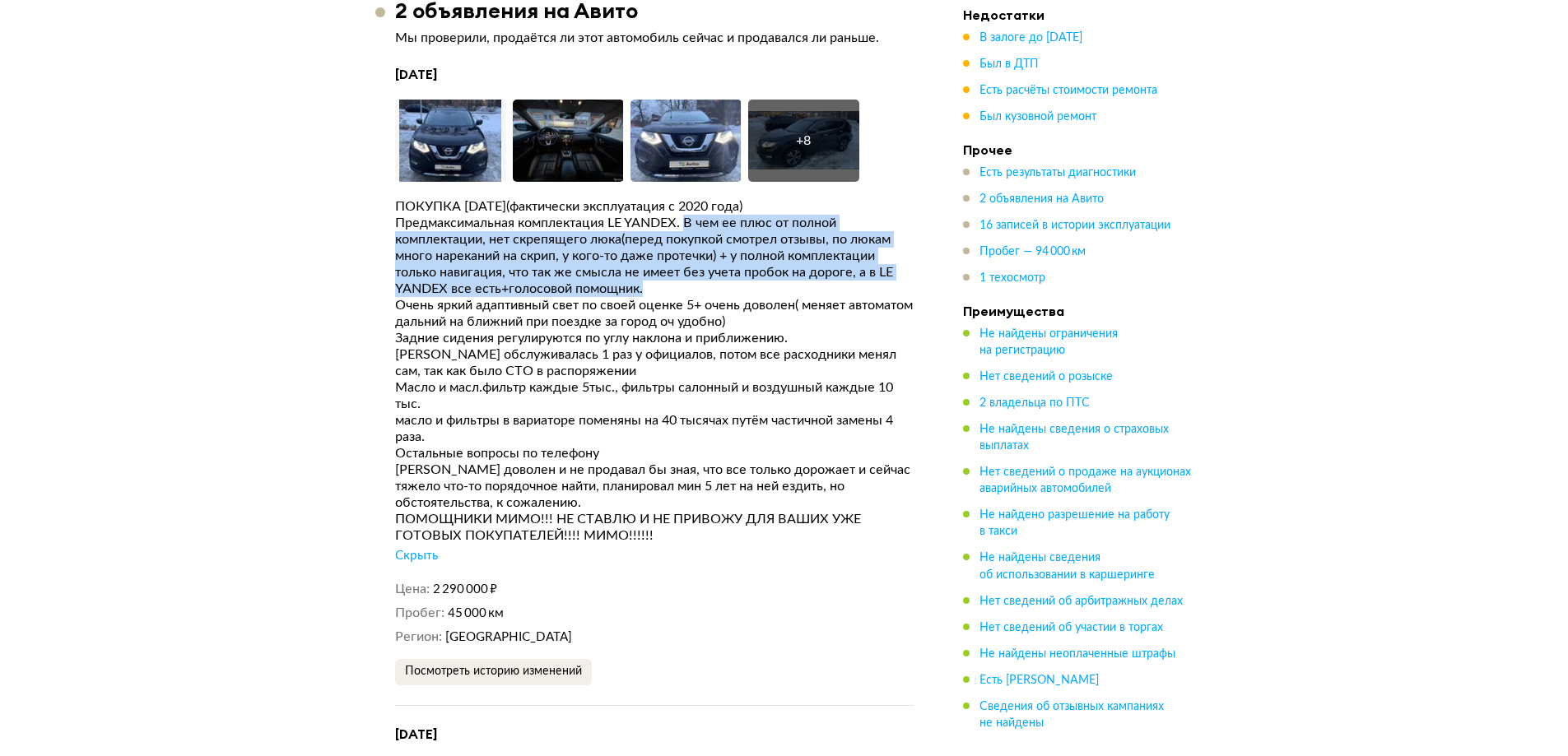
drag, startPoint x: 688, startPoint y: 204, endPoint x: 894, endPoint y: 260, distance: 213.5
click at [894, 260] on div "Предмаксимальная комплектация LE YANDEX. В чем ее плюс от полной комплектации, …" at bounding box center [654, 256] width 518 height 82
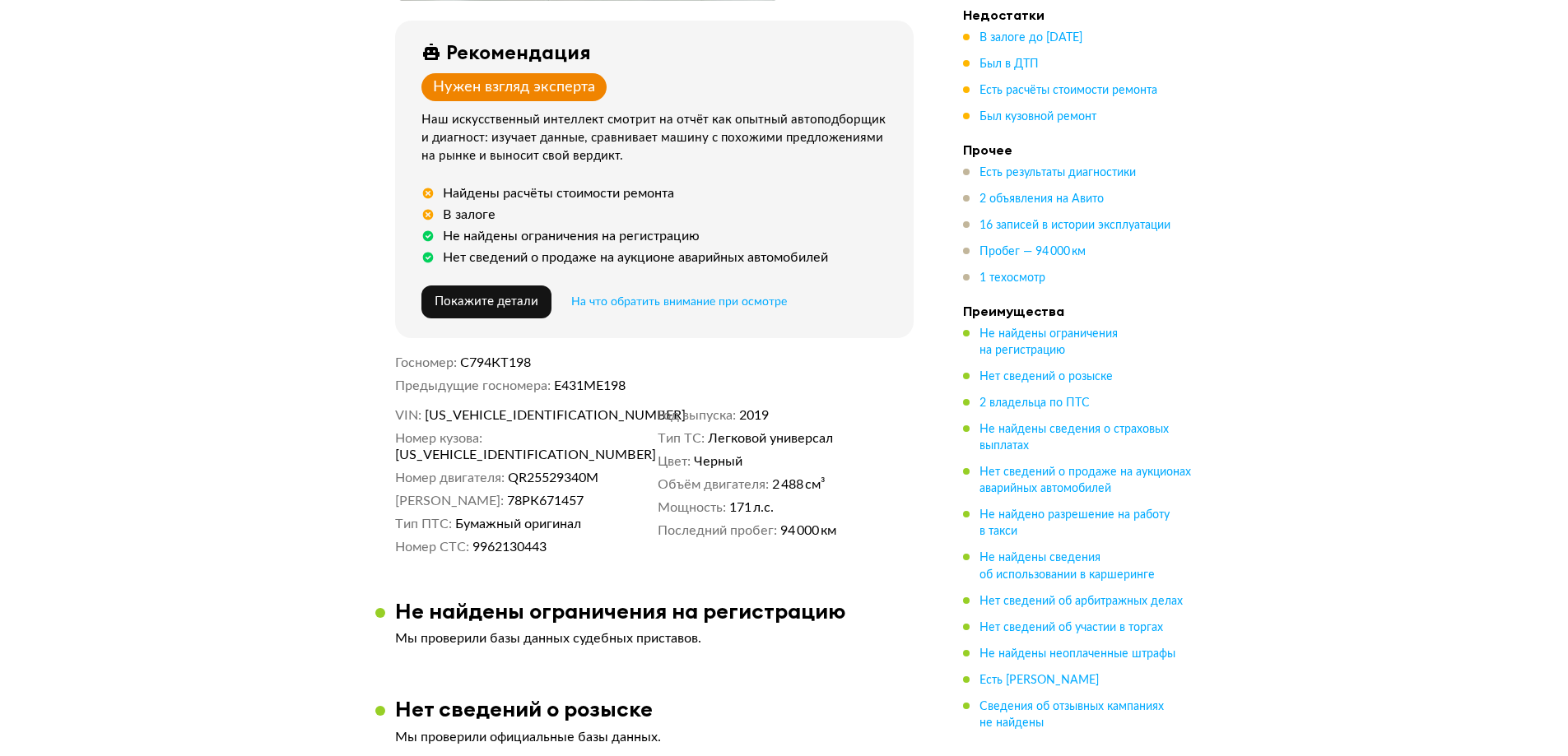
scroll to position [0, 0]
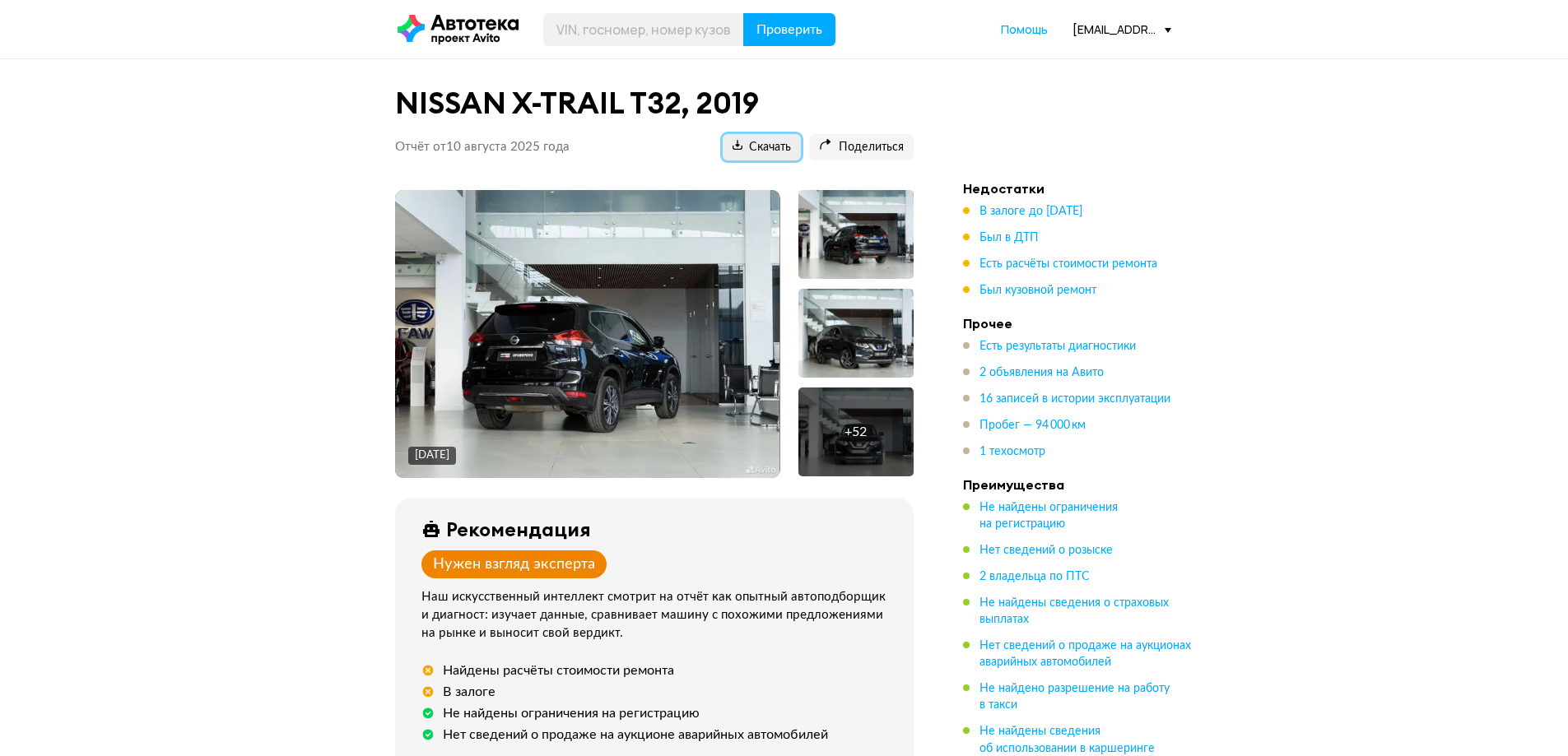
click at [753, 143] on span "Скачать" at bounding box center [761, 148] width 59 height 16
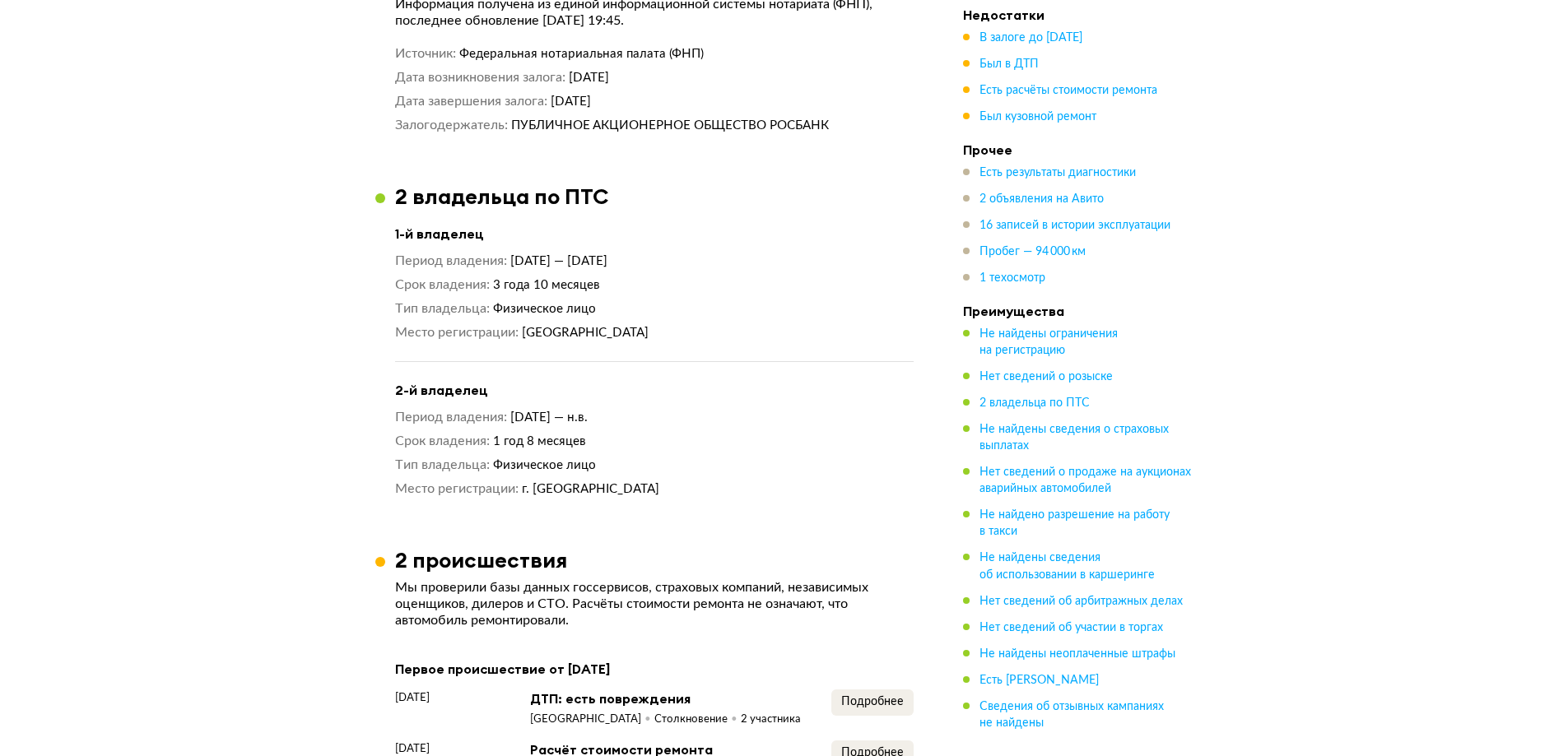
scroll to position [1646, 0]
